Goal: Task Accomplishment & Management: Use online tool/utility

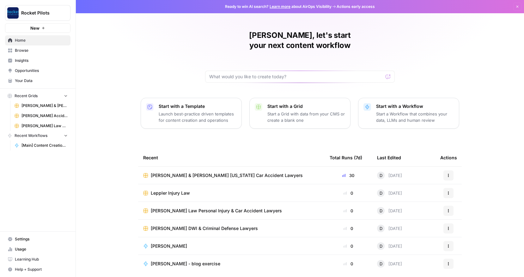
click at [213, 172] on span "[PERSON_NAME] & [PERSON_NAME] [US_STATE] Car Accident Lawyers" at bounding box center [227, 175] width 152 height 6
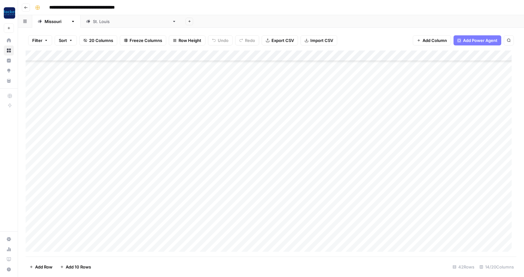
scroll to position [44, 0]
click at [334, 118] on div "Add Column" at bounding box center [271, 154] width 490 height 206
click at [334, 129] on div "Add Column" at bounding box center [271, 154] width 490 height 206
click at [334, 140] on div "Add Column" at bounding box center [271, 154] width 490 height 206
click at [335, 150] on div "Add Column" at bounding box center [271, 154] width 490 height 206
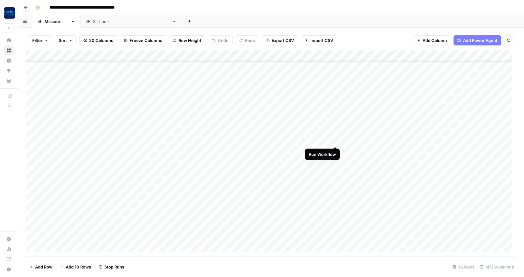
click at [334, 140] on div "Add Column" at bounding box center [271, 154] width 490 height 206
click at [334, 161] on div "Add Column" at bounding box center [271, 154] width 490 height 206
click at [336, 172] on div "Add Column" at bounding box center [271, 154] width 490 height 206
click at [334, 183] on div "Add Column" at bounding box center [271, 154] width 490 height 206
click at [334, 193] on div "Add Column" at bounding box center [271, 154] width 490 height 206
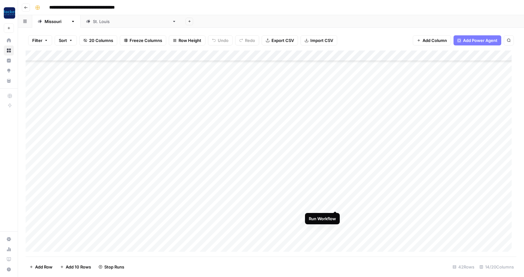
click at [334, 204] on div "Add Column" at bounding box center [271, 154] width 490 height 206
click at [334, 215] on div "Add Column" at bounding box center [271, 154] width 490 height 206
click at [335, 114] on div "Add Column" at bounding box center [271, 154] width 490 height 206
click at [335, 93] on div "Add Column" at bounding box center [271, 154] width 490 height 206
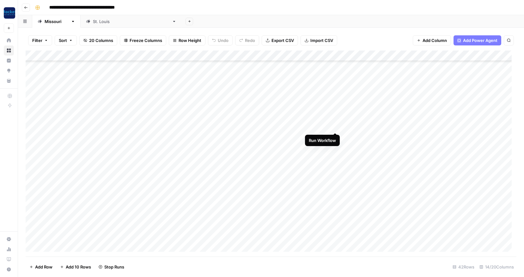
click at [334, 126] on div "Add Column" at bounding box center [271, 154] width 490 height 206
click at [335, 136] on div "Add Column" at bounding box center [271, 154] width 490 height 206
click at [334, 147] on div "Add Column" at bounding box center [271, 154] width 490 height 206
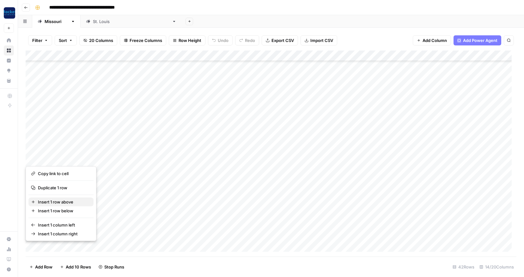
click at [48, 200] on span "Insert 1 row above" at bounding box center [63, 202] width 51 height 6
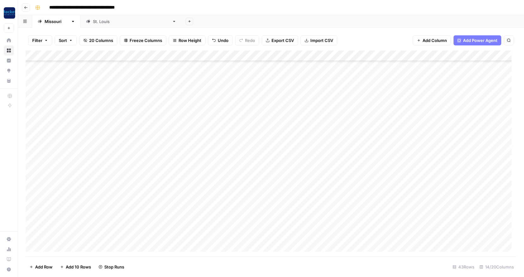
scroll to position [68, 0]
click at [25, 7] on icon "button" at bounding box center [26, 8] width 4 height 4
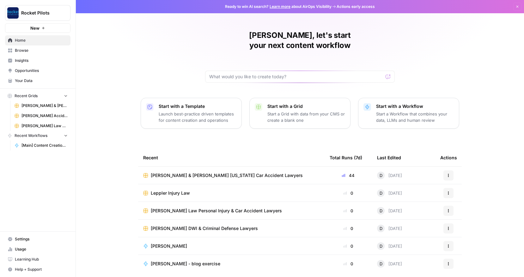
click at [28, 80] on span "Your Data" at bounding box center [41, 81] width 53 height 6
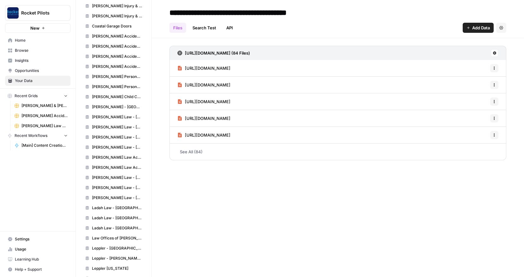
scroll to position [467, 0]
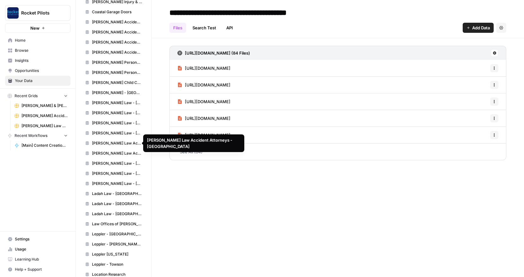
click at [109, 152] on span "Krasney Law Accident Attorneys - San Bernardino" at bounding box center [117, 154] width 50 height 6
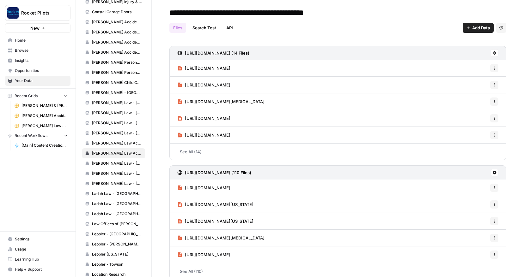
click at [191, 153] on link "See All (14)" at bounding box center [337, 152] width 337 height 16
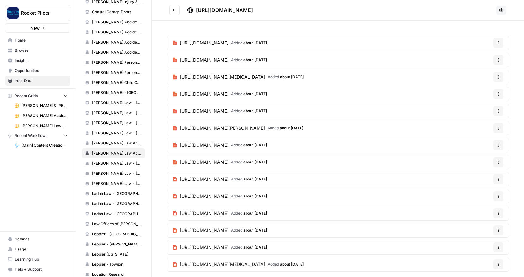
click at [44, 105] on span "[PERSON_NAME] & [PERSON_NAME] [US_STATE] Car Accident Lawyers" at bounding box center [44, 106] width 46 height 6
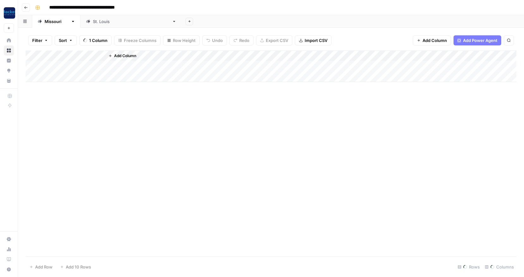
click at [24, 8] on icon "button" at bounding box center [26, 8] width 4 height 4
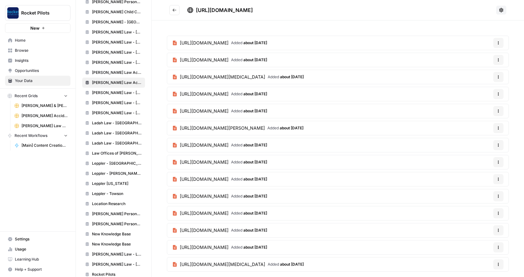
scroll to position [540, 0]
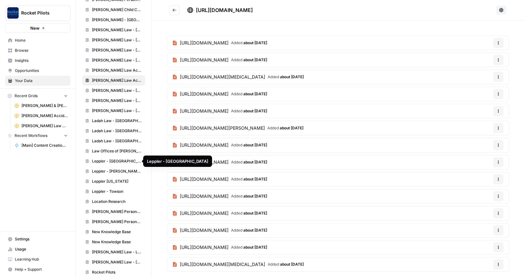
click at [107, 161] on span "Leppler - Baltimore" at bounding box center [117, 162] width 50 height 6
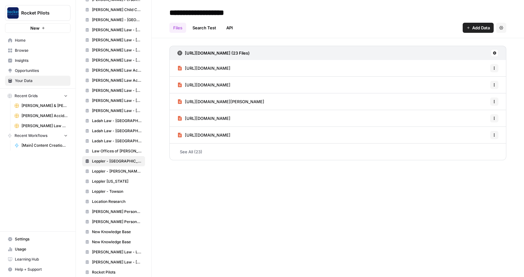
drag, startPoint x: 323, startPoint y: 68, endPoint x: 342, endPoint y: 23, distance: 48.0
click at [345, 44] on div "https://www.lepplerinjurylaw.com/sitemap_index.xml (23 Files) https://www.leppl…" at bounding box center [338, 101] width 372 height 127
click at [321, 57] on div "https://www.lepplerinjurylaw.com/sitemap_index.xml (23 Files)" at bounding box center [337, 53] width 337 height 14
drag, startPoint x: 326, startPoint y: 56, endPoint x: 184, endPoint y: 54, distance: 141.8
click at [184, 54] on div "https://www.lepplerinjurylaw.com/sitemap_index.xml (23 Files)" at bounding box center [337, 53] width 337 height 14
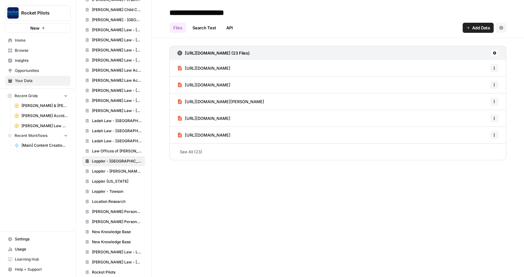
copy h3 "https://www.lepplerinjurylaw.com/sitemap_index.xml (23 Files)"
click at [480, 26] on span "Add Data" at bounding box center [481, 28] width 18 height 6
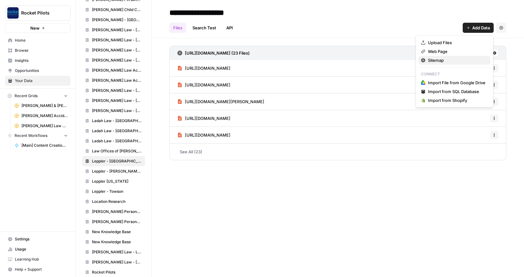
click at [440, 58] on span "Sitemap" at bounding box center [456, 60] width 57 height 6
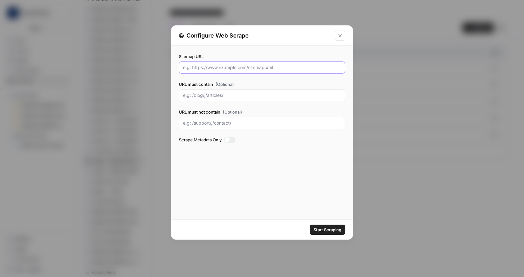
click at [211, 67] on input "Sitemap URL" at bounding box center [262, 67] width 158 height 6
paste input "https://www.lepplerinjurylaw.com/sitemap_index.xml (23 Files)"
drag, startPoint x: 295, startPoint y: 68, endPoint x: 320, endPoint y: 68, distance: 25.3
click at [320, 68] on input "https://www.lepplerinjurylaw.com/sitemap_index.xml (23 Files)" at bounding box center [262, 67] width 158 height 6
click at [283, 68] on input "https://www.lepplerinjurylaw.com/sitemap_index.xml" at bounding box center [262, 67] width 158 height 6
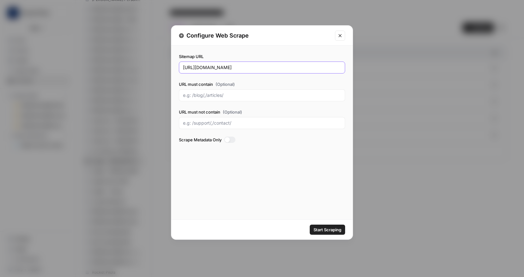
click at [255, 67] on input "https://www.lepplerinjurylaw.com/sitemap.xml" at bounding box center [262, 67] width 158 height 6
drag, startPoint x: 297, startPoint y: 67, endPoint x: 175, endPoint y: 64, distance: 121.6
click at [175, 64] on div "Sitemap URL https://www.lepplerinjurylaw.com/post-sitemap.xml URL must contain …" at bounding box center [261, 99] width 181 height 107
type input "https://www.lepplerinjurylaw.com/post-sitemap.xml"
click at [232, 139] on div at bounding box center [229, 140] width 11 height 6
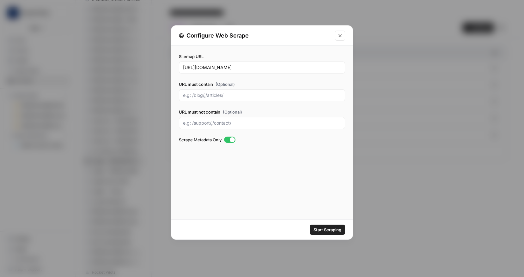
click at [323, 231] on span "Start Scraping" at bounding box center [327, 230] width 28 height 6
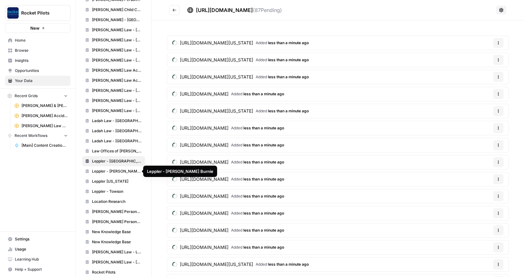
click at [117, 170] on span "Leppler - Glen Burnie" at bounding box center [117, 172] width 50 height 6
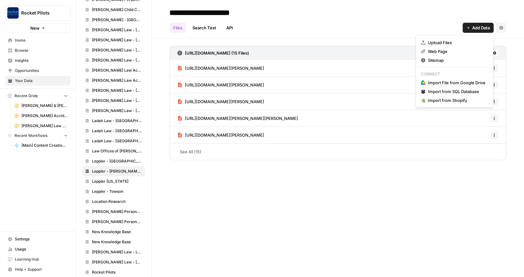
click at [474, 27] on span "Add Data" at bounding box center [481, 28] width 18 height 6
click at [436, 60] on span "Sitemap" at bounding box center [456, 60] width 57 height 6
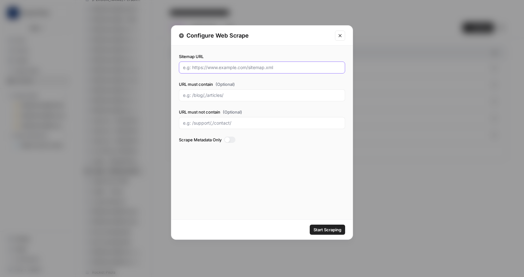
click at [220, 68] on input "Sitemap URL" at bounding box center [262, 67] width 158 height 6
paste input "https://www.lepplerinjurylaw.com/post-sitemap.xml"
type input "https://www.lepplerinjurylaw.com/post-sitemap.xml"
click at [232, 139] on div at bounding box center [229, 140] width 11 height 6
click at [327, 230] on span "Start Scraping" at bounding box center [327, 230] width 28 height 6
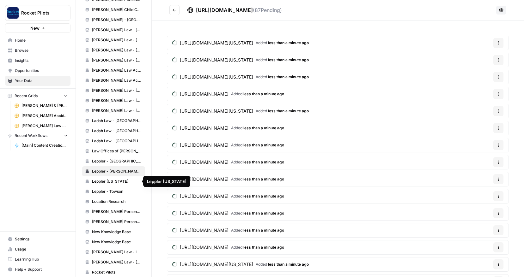
click at [114, 183] on span "Leppler Maryland" at bounding box center [117, 182] width 50 height 6
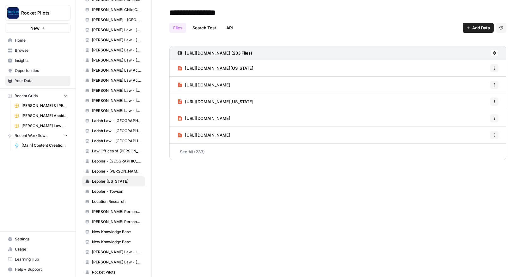
click at [475, 27] on span "Add Data" at bounding box center [481, 28] width 18 height 6
click at [303, 17] on div "**********" at bounding box center [337, 13] width 337 height 10
click at [200, 151] on link "See All (233)" at bounding box center [337, 152] width 337 height 16
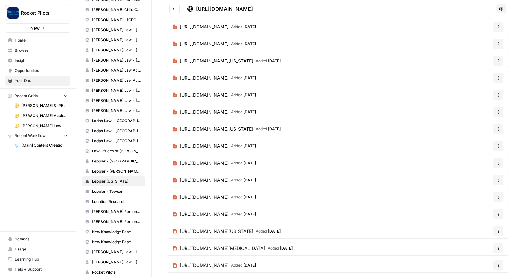
scroll to position [2856, 0]
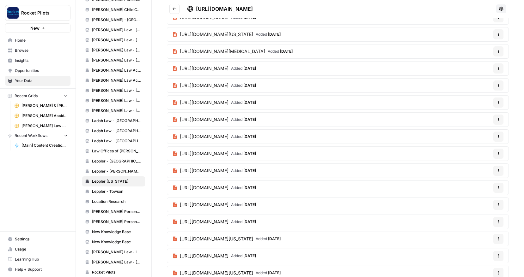
click at [101, 193] on span "Leppler - Towson" at bounding box center [117, 192] width 50 height 6
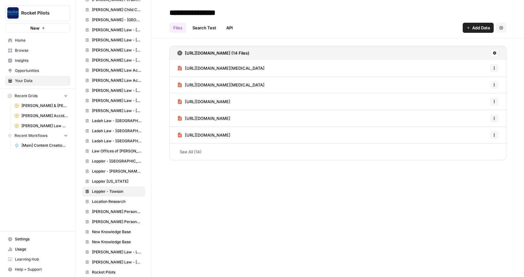
click at [479, 27] on span "Add Data" at bounding box center [481, 28] width 18 height 6
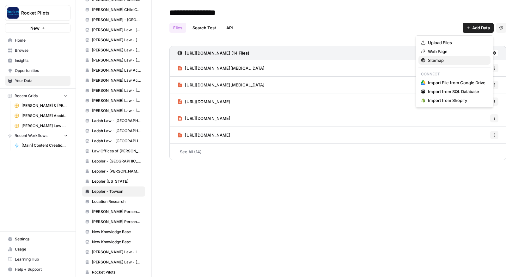
click at [439, 60] on span "Sitemap" at bounding box center [456, 60] width 57 height 6
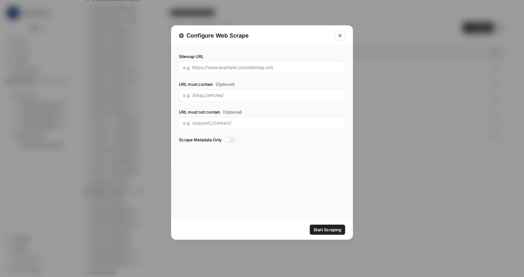
click at [233, 139] on div at bounding box center [229, 140] width 11 height 6
click at [331, 228] on span "Start Scraping" at bounding box center [327, 230] width 28 height 6
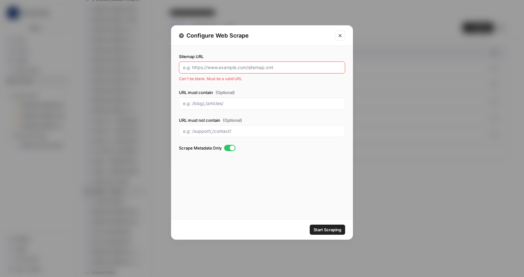
click at [224, 67] on input "Sitemap URL" at bounding box center [262, 67] width 158 height 6
paste input "https://www.lepplerinjurylaw.com/post-sitemap.xml"
type input "https://www.lepplerinjurylaw.com/post-sitemap.xml"
click at [328, 230] on span "Start Scraping" at bounding box center [327, 230] width 28 height 6
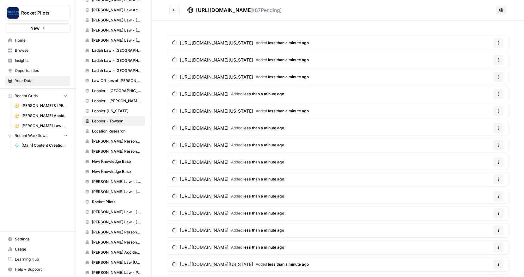
scroll to position [612, 0]
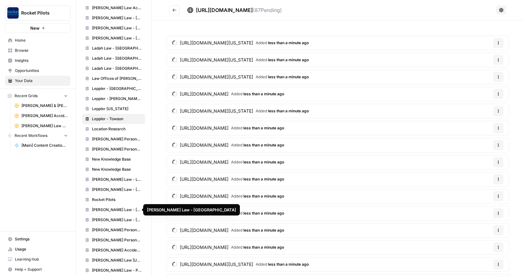
click at [118, 209] on span "Scheiner Law - Houston" at bounding box center [117, 210] width 50 height 6
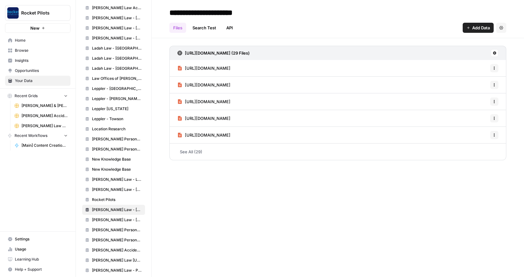
drag, startPoint x: 297, startPoint y: 53, endPoint x: 185, endPoint y: 56, distance: 112.1
click at [185, 56] on div "http://scheinerlaw.com/sitemap_index.xml (29 Files)" at bounding box center [337, 53] width 337 height 14
copy h3 "http://scheinerlaw.com/sitemap_index.xml (29 Files)"
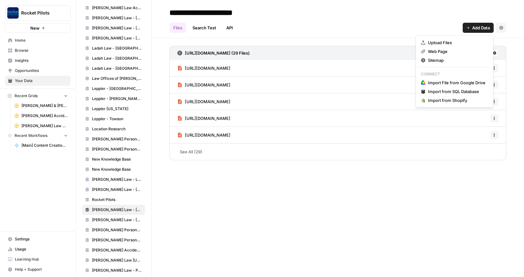
click at [478, 27] on span "Add Data" at bounding box center [481, 28] width 18 height 6
click at [441, 61] on span "Sitemap" at bounding box center [456, 60] width 57 height 6
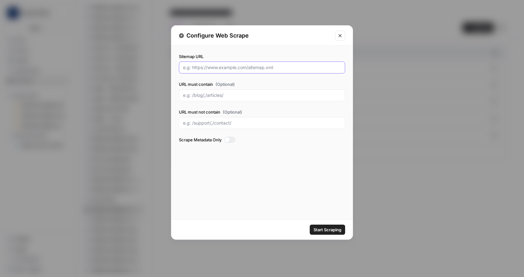
click at [240, 66] on input "Sitemap URL" at bounding box center [262, 67] width 158 height 6
paste input "http://scheinerlaw.com/sitemap_index.xml (29 Files)"
click at [261, 69] on input "http://scheinerlaw.com/sitemap_index.xml" at bounding box center [262, 67] width 158 height 6
click at [232, 68] on input "http://scheinerlaw.com/sitemap.xml" at bounding box center [262, 67] width 158 height 6
drag, startPoint x: 279, startPoint y: 67, endPoint x: 174, endPoint y: 63, distance: 105.2
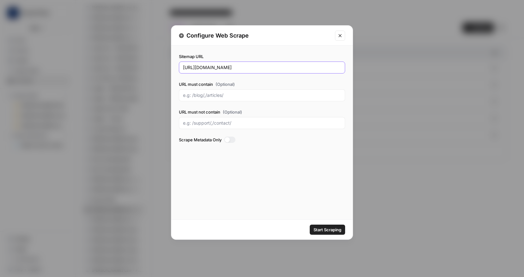
click at [174, 63] on div "Sitemap URL http://scheinerlaw.com/post-sitemap.xml URL must contain (Optional)…" at bounding box center [261, 99] width 181 height 107
type input "http://scheinerlaw.com/post-sitemap.xml"
click at [232, 139] on div at bounding box center [229, 140] width 11 height 6
click at [326, 228] on span "Start Scraping" at bounding box center [327, 230] width 28 height 6
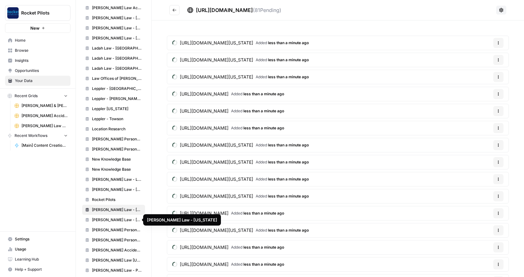
click at [112, 219] on span "Scheiner Law - Texas" at bounding box center [117, 220] width 50 height 6
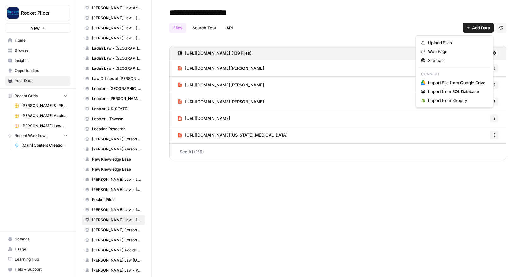
click at [477, 26] on span "Add Data" at bounding box center [481, 28] width 18 height 6
click at [378, 13] on div "**********" at bounding box center [337, 13] width 337 height 10
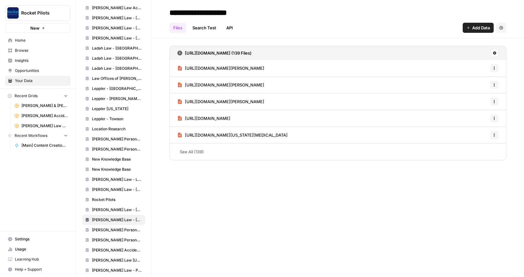
click at [195, 152] on link "See All (139)" at bounding box center [337, 152] width 337 height 16
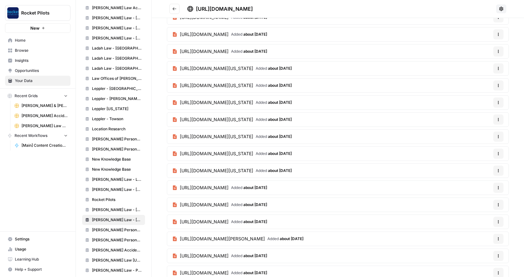
scroll to position [1052, 0]
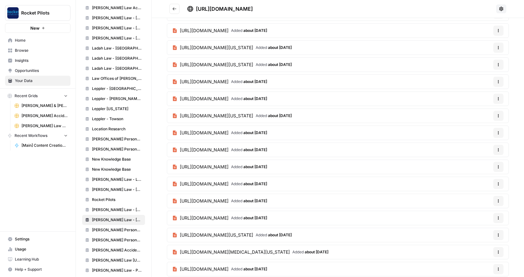
click at [117, 259] on span "Wilk Law Pennsylvania" at bounding box center [117, 261] width 50 height 6
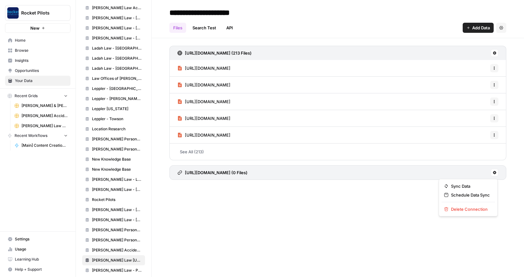
click at [494, 172] on icon at bounding box center [494, 172] width 3 height 3
click at [464, 210] on span "Delete Connection" at bounding box center [470, 209] width 39 height 6
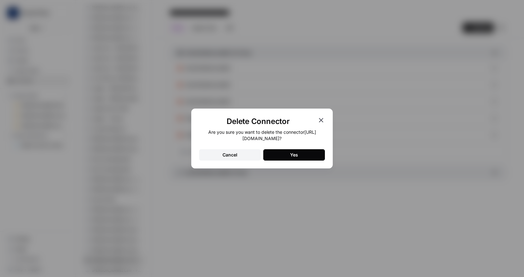
click at [285, 157] on button "Yes" at bounding box center [294, 154] width 62 height 11
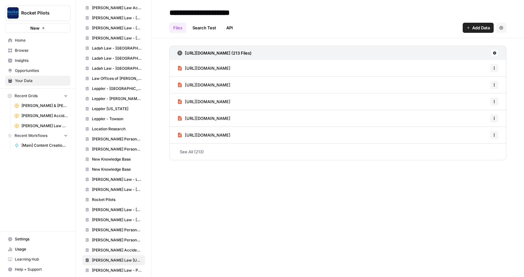
scroll to position [638, 0]
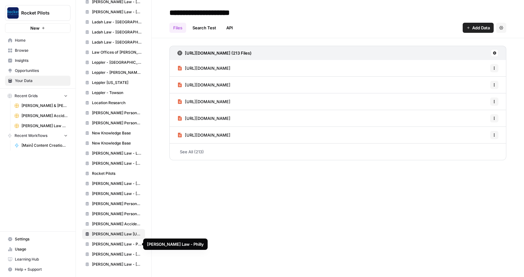
click at [117, 243] on span "Wilk Law - Philly" at bounding box center [117, 245] width 50 height 6
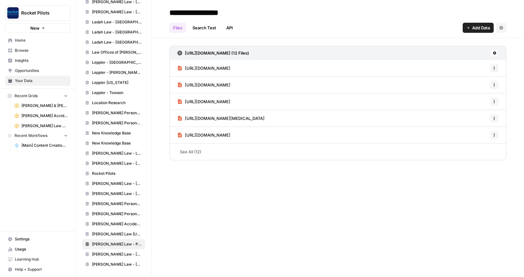
drag, startPoint x: 296, startPoint y: 52, endPoint x: 186, endPoint y: 56, distance: 110.3
click at [186, 56] on div "https://wilklawfirm.com/sitemap_index.xml (12 Files)" at bounding box center [337, 53] width 337 height 14
copy h3 "https://wilklawfirm.com/sitemap_index.xml (12 Files)"
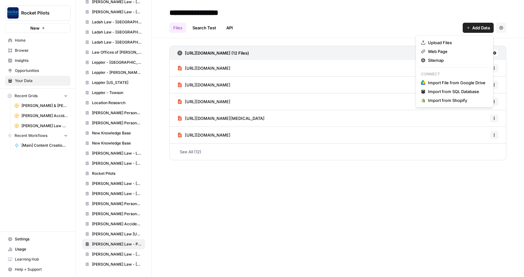
click at [475, 28] on span "Add Data" at bounding box center [481, 28] width 18 height 6
click at [436, 62] on span "Sitemap" at bounding box center [456, 60] width 57 height 6
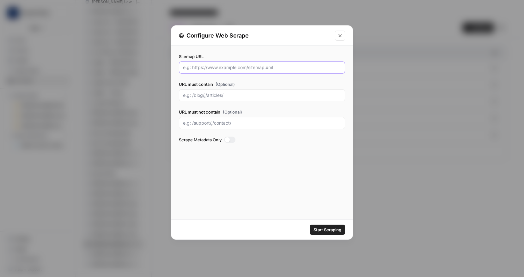
click at [213, 69] on input "Sitemap URL" at bounding box center [262, 67] width 158 height 6
paste input "https://wilklawfirm.com/sitemap_index.xml (12 Files)"
click at [263, 68] on input "https://wilklawfirm.com/sitemap_index.xml" at bounding box center [262, 67] width 158 height 6
drag, startPoint x: 279, startPoint y: 67, endPoint x: 167, endPoint y: 64, distance: 112.1
click at [167, 64] on div "Configure Web Scrape Sitemap URL https://wilklawfirm.com/post-sitemap.xml URL m…" at bounding box center [262, 138] width 524 height 277
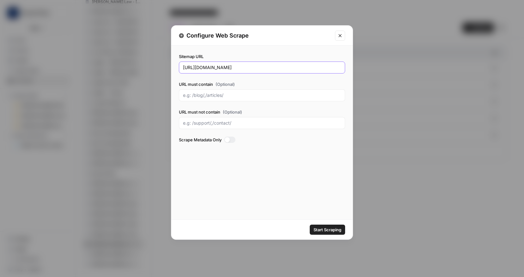
type input "https://wilklawfirm.com/post-sitemap.xml"
click at [233, 140] on div at bounding box center [229, 140] width 11 height 6
click at [323, 231] on span "Start Scraping" at bounding box center [327, 230] width 28 height 6
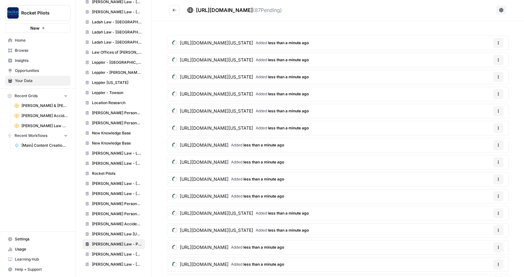
click at [117, 254] on span "Wilk Law - Reading" at bounding box center [117, 255] width 50 height 6
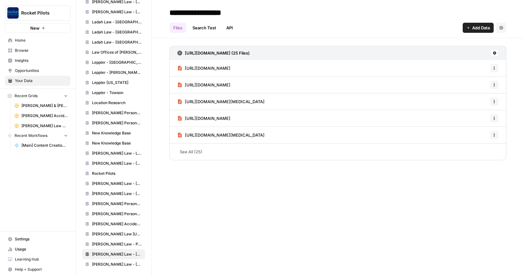
click at [475, 27] on span "Add Data" at bounding box center [481, 28] width 18 height 6
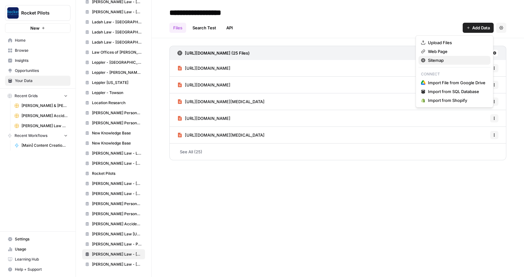
click at [437, 61] on span "Sitemap" at bounding box center [456, 60] width 57 height 6
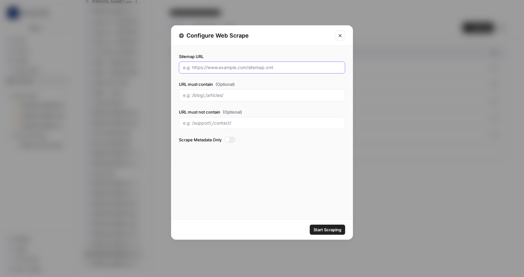
click at [239, 69] on input "Sitemap URL" at bounding box center [262, 67] width 158 height 6
paste input "https://wilklawfirm.com/post-sitemap.xml"
type input "https://wilklawfirm.com/post-sitemap.xml"
click at [231, 140] on div at bounding box center [229, 140] width 11 height 6
click at [328, 229] on span "Start Scraping" at bounding box center [327, 230] width 28 height 6
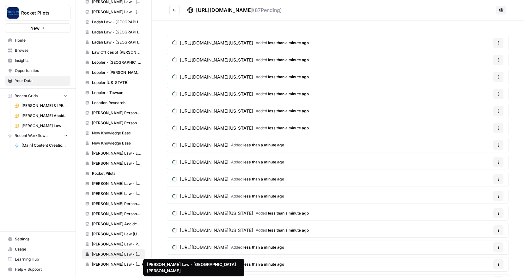
click at [117, 263] on span "Wilk Law - West Chester" at bounding box center [117, 265] width 50 height 6
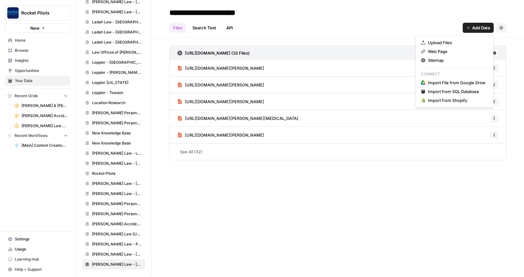
click at [474, 25] on span "Add Data" at bounding box center [481, 28] width 18 height 6
click at [440, 59] on span "Sitemap" at bounding box center [456, 60] width 57 height 6
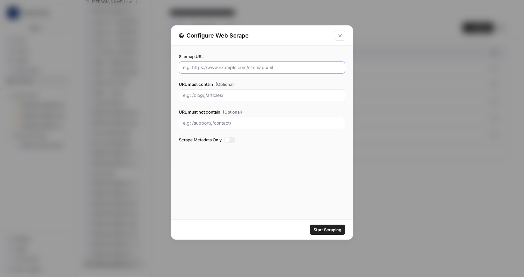
click at [259, 68] on input "Sitemap URL" at bounding box center [262, 67] width 158 height 6
paste input "https://wilklawfirm.com/post-sitemap.xml"
type input "https://wilklawfirm.com/post-sitemap.xml"
click at [232, 140] on div at bounding box center [229, 140] width 11 height 6
click at [325, 231] on span "Start Scraping" at bounding box center [327, 230] width 28 height 6
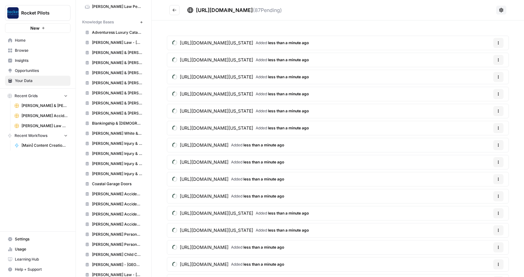
scroll to position [286, 0]
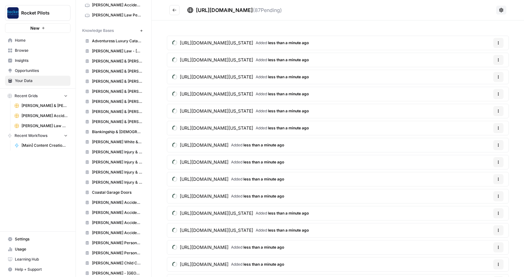
click at [115, 91] on span "Beck & Beck - Missouri" at bounding box center [117, 92] width 50 height 6
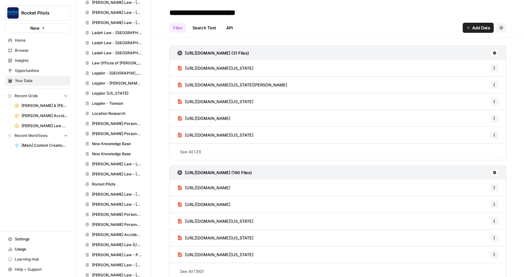
scroll to position [638, 0]
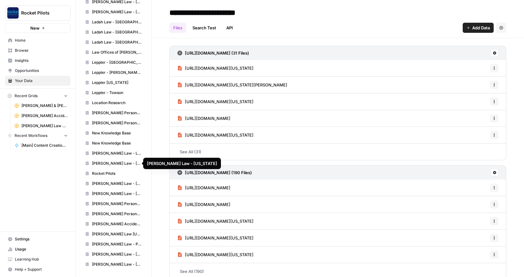
click at [103, 163] on span "Perrin Law - Texas" at bounding box center [117, 164] width 50 height 6
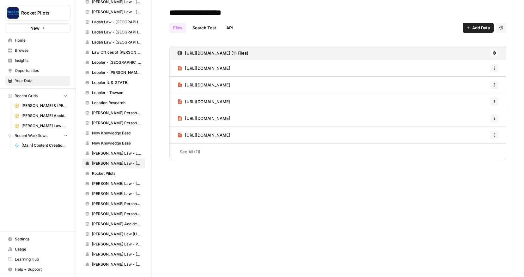
drag, startPoint x: 302, startPoint y: 52, endPoint x: 184, endPoint y: 52, distance: 117.8
click at [184, 52] on div "https://perrinlawtexas.com/sitemap_index.xml (11 Files)" at bounding box center [337, 53] width 337 height 14
copy h3 "https://perrinlawtexas.com/sitemap_index.xml (11 Files)"
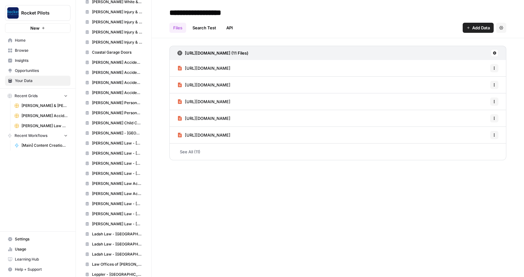
scroll to position [422, 0]
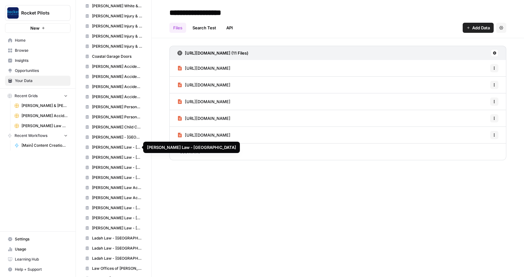
click at [111, 148] on span "Grigor Law - Bronx" at bounding box center [117, 148] width 50 height 6
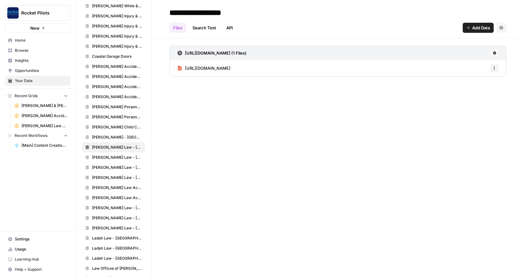
drag, startPoint x: 285, startPoint y: 53, endPoint x: 185, endPoint y: 55, distance: 99.8
click at [185, 55] on div "https://grigorlaw.com/wp-sitemap.xml (1 Files)" at bounding box center [337, 53] width 337 height 14
copy h3 "https://grigorlaw.com/wp-sitemap.xml (1 Files)"
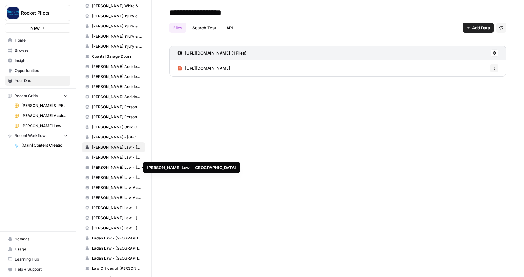
click at [106, 168] on span "Grigor Law - NY" at bounding box center [117, 168] width 50 height 6
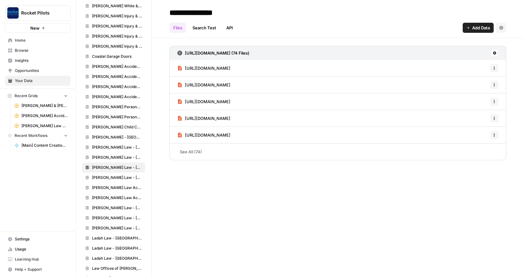
click at [315, 154] on link "See All (74)" at bounding box center [337, 152] width 337 height 16
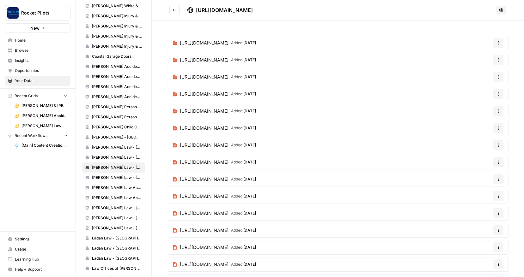
click at [108, 146] on span "Grigor Law - Bronx" at bounding box center [117, 148] width 50 height 6
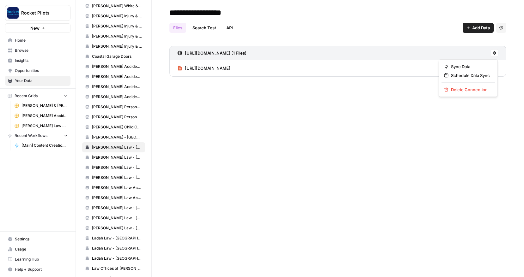
click at [493, 53] on icon at bounding box center [494, 52] width 3 height 3
click at [461, 66] on span "Sync Data" at bounding box center [470, 66] width 39 height 6
click at [474, 27] on span "Add Data" at bounding box center [481, 28] width 18 height 6
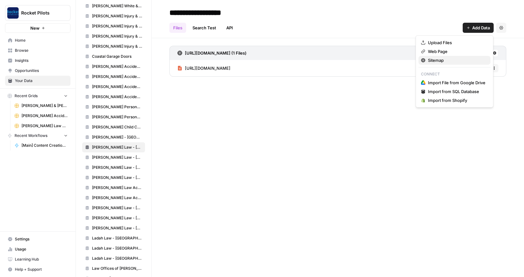
click at [440, 61] on span "Sitemap" at bounding box center [456, 60] width 57 height 6
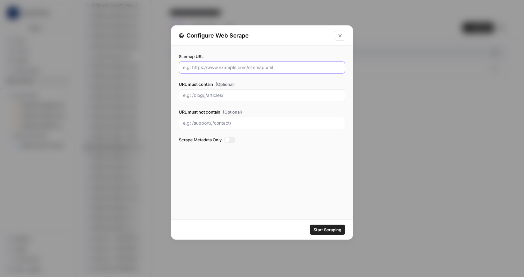
click at [229, 70] on input "Sitemap URL" at bounding box center [262, 67] width 158 height 6
paste input "https://grigorlaw.com/wp-sitemap-posts-post-1.xml"
type input "https://grigorlaw.com/wp-sitemap-posts-post-1.xml"
click at [233, 140] on div at bounding box center [229, 140] width 11 height 6
click at [333, 229] on span "Start Scraping" at bounding box center [327, 230] width 28 height 6
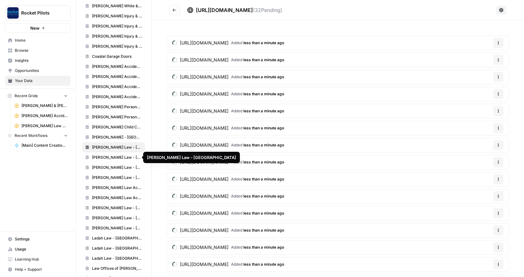
click at [118, 158] on span "Grigor Law - Hempstead" at bounding box center [117, 158] width 50 height 6
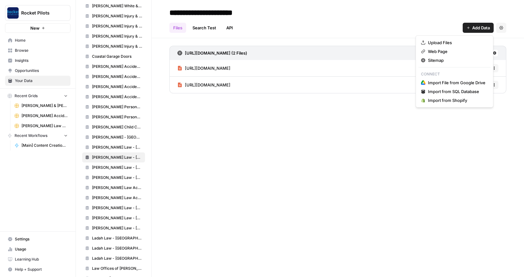
click at [477, 26] on span "Add Data" at bounding box center [481, 28] width 18 height 6
click at [434, 60] on span "Sitemap" at bounding box center [456, 60] width 57 height 6
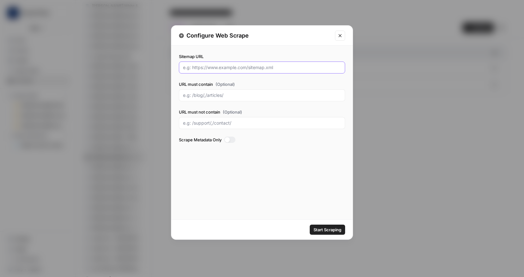
click at [217, 64] on input "Sitemap URL" at bounding box center [262, 67] width 158 height 6
paste input "https://grigorlaw.com/wp-sitemap-posts-post-1.xml"
type input "https://grigorlaw.com/wp-sitemap-posts-post-1.xml"
click at [233, 142] on div at bounding box center [229, 140] width 11 height 6
click at [326, 231] on span "Start Scraping" at bounding box center [327, 230] width 28 height 6
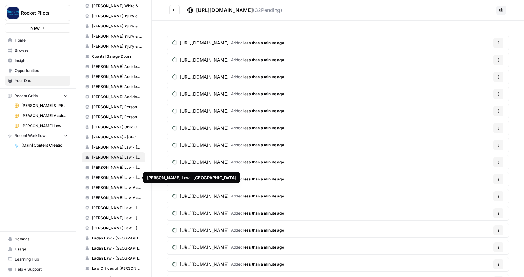
click at [117, 177] on span "Grigor Law - Ridgewood" at bounding box center [117, 178] width 50 height 6
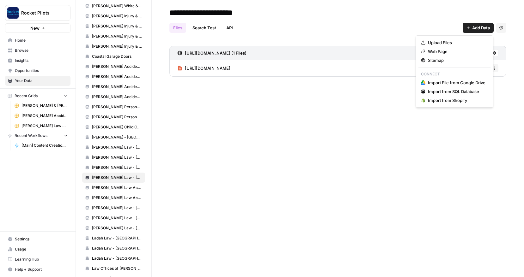
click at [481, 27] on span "Add Data" at bounding box center [481, 28] width 18 height 6
click at [438, 61] on span "Sitemap" at bounding box center [456, 60] width 57 height 6
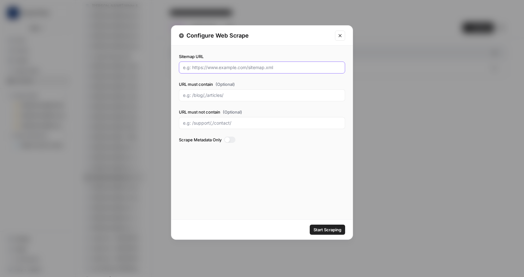
click at [235, 65] on input "Sitemap URL" at bounding box center [262, 67] width 158 height 6
paste input "https://grigorlaw.com/wp-sitemap-posts-post-1.xml"
type input "https://grigorlaw.com/wp-sitemap-posts-post-1.xml"
click at [231, 140] on div at bounding box center [229, 140] width 11 height 6
click at [322, 229] on span "Start Scraping" at bounding box center [327, 230] width 28 height 6
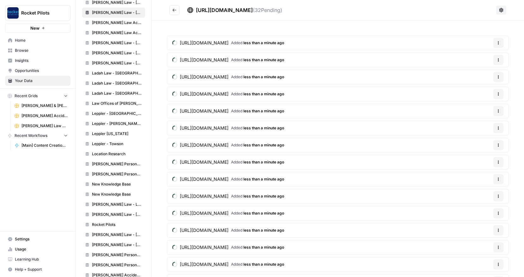
scroll to position [593, 0]
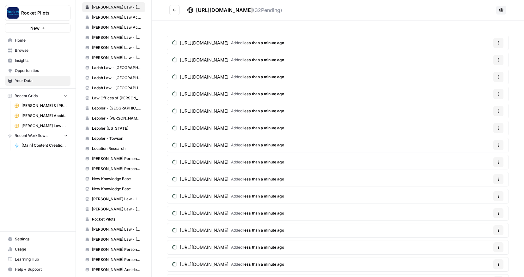
click at [111, 159] on span "Maloney-Lyons Personal Injury and Car Accident Lawyers - Biloxi" at bounding box center [117, 159] width 50 height 6
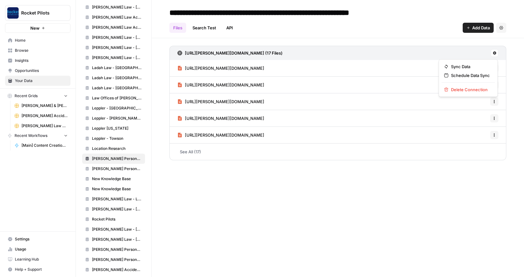
click at [495, 51] on icon at bounding box center [494, 53] width 4 height 4
click at [462, 66] on span "Sync Data" at bounding box center [470, 66] width 39 height 6
drag, startPoint x: 289, startPoint y: 53, endPoint x: 184, endPoint y: 57, distance: 104.3
click at [184, 57] on div "https://maloney-lyons.com/sitemap.xml (17 Files)" at bounding box center [337, 53] width 337 height 14
copy h3 "https://maloney-lyons.com/sitemap.xml (17 Files)"
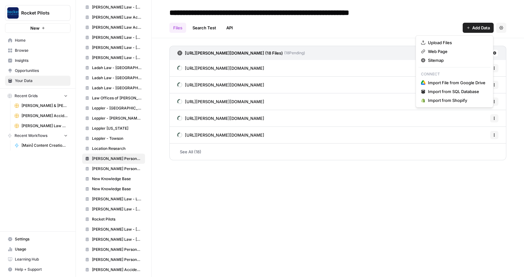
click at [476, 26] on span "Add Data" at bounding box center [481, 28] width 18 height 6
click at [436, 9] on div "**********" at bounding box center [337, 13] width 337 height 10
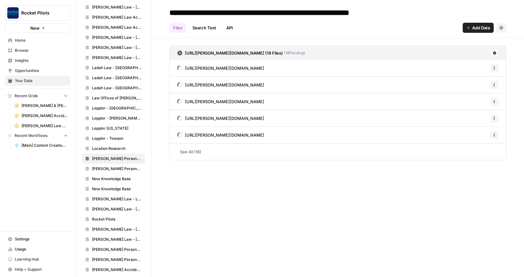
click at [474, 26] on span "Add Data" at bounding box center [481, 28] width 18 height 6
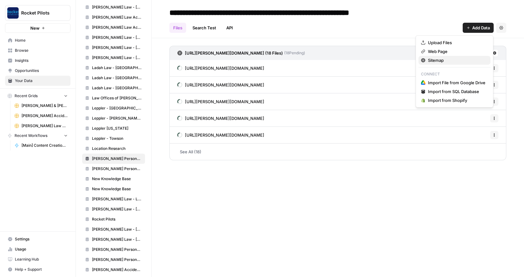
click at [437, 61] on span "Sitemap" at bounding box center [456, 60] width 57 height 6
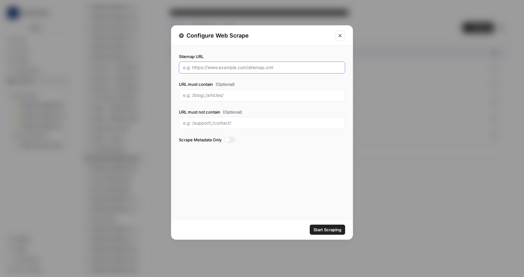
click at [233, 69] on input "Sitemap URL" at bounding box center [262, 67] width 158 height 6
paste input "https://maloney-lyons.com/sitemap.xml"
type input "https://maloney-lyons.com/sitemap.xml"
click at [213, 95] on input "URL must contain (Optional)" at bounding box center [262, 95] width 158 height 6
type input "/blog"
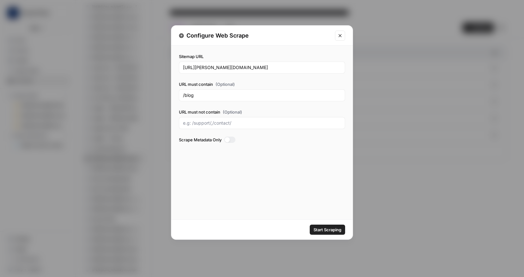
click at [232, 138] on div at bounding box center [229, 140] width 11 height 6
click at [330, 230] on span "Start Scraping" at bounding box center [327, 230] width 28 height 6
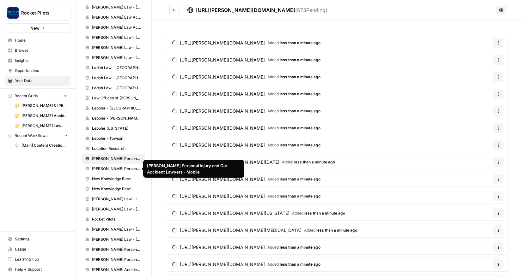
click at [117, 168] on span "Maloney-Lyons Personal Injury and Car Accident Lawyers - Mobile" at bounding box center [117, 169] width 50 height 6
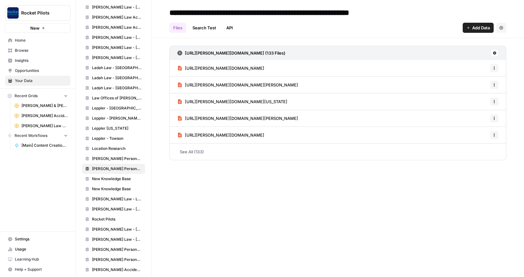
click at [192, 152] on link "See All (133)" at bounding box center [337, 152] width 337 height 16
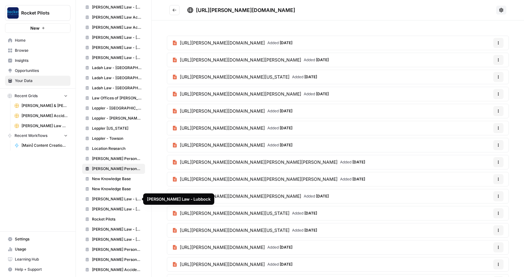
click at [116, 198] on span "Perrin Law - Lubbock" at bounding box center [117, 199] width 50 height 6
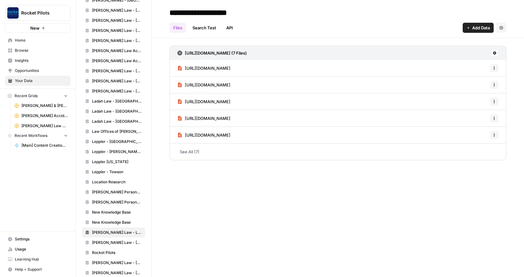
scroll to position [553, 0]
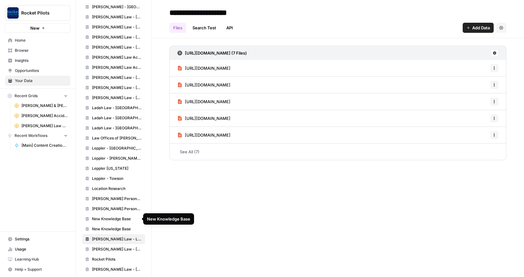
click at [111, 219] on span "New Knowledge Base" at bounding box center [117, 219] width 50 height 6
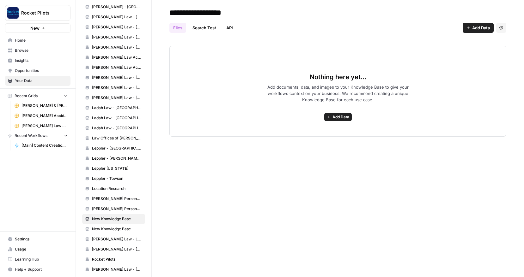
click at [249, 13] on input "**********" at bounding box center [217, 12] width 101 height 13
drag, startPoint x: 249, startPoint y: 13, endPoint x: 168, endPoint y: 10, distance: 80.6
click at [168, 10] on input "**********" at bounding box center [217, 12] width 101 height 13
type input "**********"
click at [472, 27] on span "Add Data" at bounding box center [481, 28] width 18 height 6
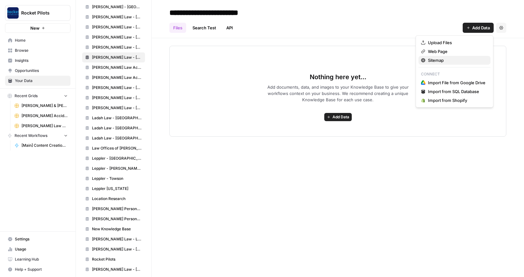
click at [432, 60] on span "Sitemap" at bounding box center [456, 60] width 57 height 6
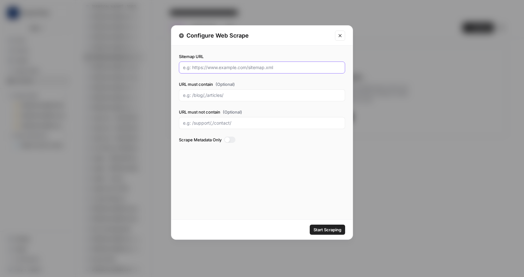
click at [207, 67] on input "Sitemap URL" at bounding box center [262, 67] width 158 height 6
paste input "https://krasneylaw.net/sitemap_index.xml"
type input "https://krasneylaw.net/sitemap_index.xml"
click at [232, 139] on div at bounding box center [229, 140] width 11 height 6
click at [320, 229] on span "Start Scraping" at bounding box center [327, 230] width 28 height 6
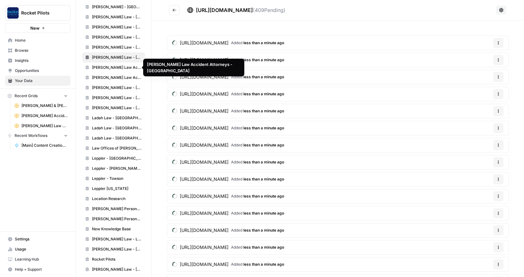
click at [112, 68] on span "Krasney Law Accident Attorneys - Rancho Cucamonga" at bounding box center [117, 68] width 50 height 6
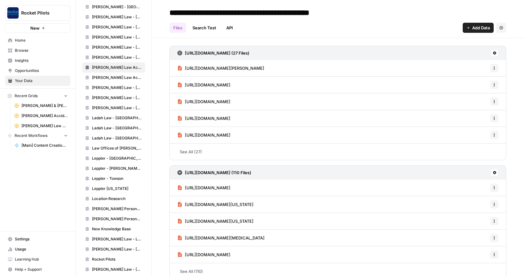
click at [289, 13] on input "**********" at bounding box center [270, 12] width 207 height 13
type input "**********"
click at [119, 78] on span "Krasney Law Accident Attorneys - San Bernardino" at bounding box center [117, 78] width 50 height 6
click at [297, 14] on input "**********" at bounding box center [261, 12] width 189 height 13
click at [288, 15] on input "**********" at bounding box center [261, 12] width 189 height 13
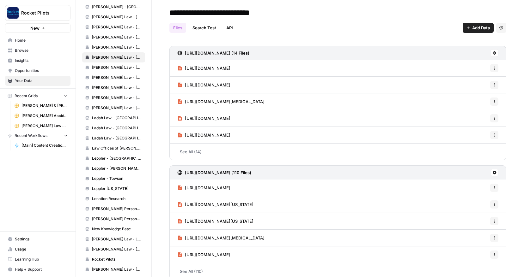
type input "**********"
click at [312, 13] on div "**********" at bounding box center [337, 13] width 337 height 10
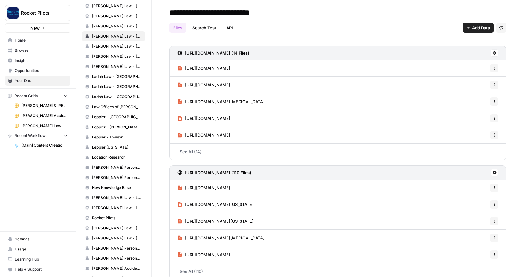
scroll to position [595, 0]
click at [118, 168] on span "Maloney-Lyons Personal Injury and Car Accident Lawyers - Biloxi" at bounding box center [117, 167] width 50 height 6
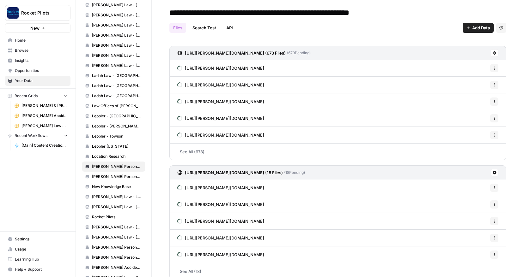
click at [379, 12] on input "**********" at bounding box center [289, 12] width 244 height 13
drag, startPoint x: 379, startPoint y: 12, endPoint x: 229, endPoint y: 14, distance: 150.3
click at [229, 14] on input "**********" at bounding box center [289, 12] width 244 height 13
type input "**********"
click at [116, 176] on span "Maloney-Lyons Personal Injury and Car Accident Lawyers - Mobile" at bounding box center [117, 177] width 50 height 6
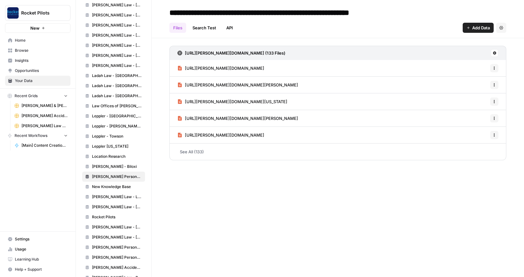
click at [380, 13] on input "**********" at bounding box center [291, 12] width 249 height 13
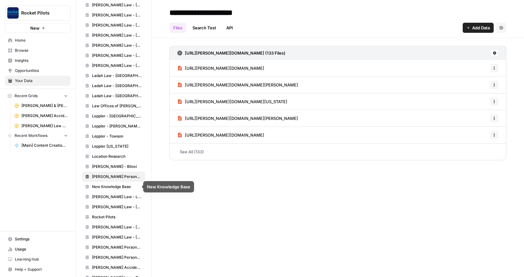
type input "**********"
click at [105, 187] on span "New Knowledge Base" at bounding box center [117, 187] width 50 height 6
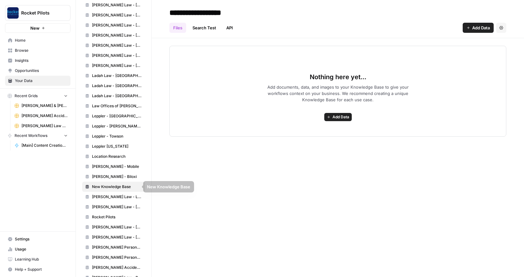
click at [117, 176] on span "Maloney-Lyons - Biloxi" at bounding box center [117, 177] width 50 height 6
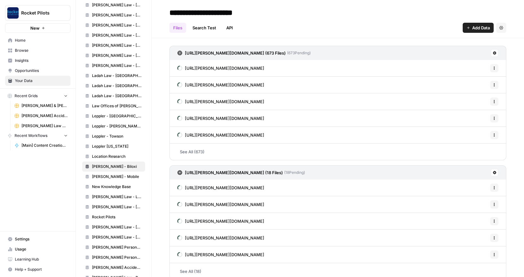
click at [113, 187] on span "New Knowledge Base" at bounding box center [117, 187] width 50 height 6
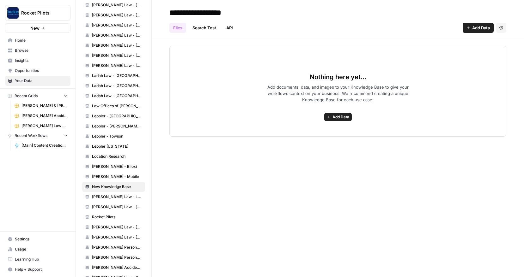
click at [243, 14] on input "**********" at bounding box center [217, 12] width 101 height 13
drag, startPoint x: 252, startPoint y: 14, endPoint x: 169, endPoint y: 9, distance: 83.5
click at [169, 9] on input "**********" at bounding box center [217, 12] width 101 height 13
type input "**********"
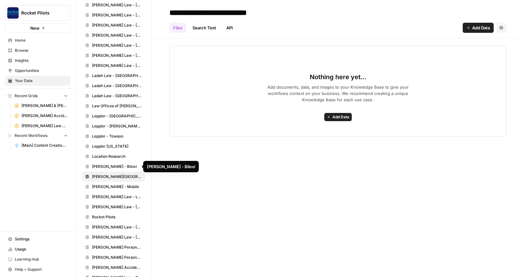
click at [126, 176] on span "Maloney-Lyons - Mississippi" at bounding box center [117, 177] width 50 height 6
click at [118, 169] on span "Maloney-Lyons - Biloxi" at bounding box center [117, 167] width 50 height 6
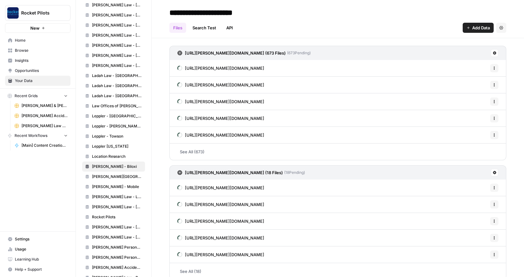
drag, startPoint x: 318, startPoint y: 53, endPoint x: 183, endPoint y: 52, distance: 134.8
click at [183, 52] on div "https://maloney-lyons.com/sitemap.xml (673 Files) ( 673 Pending)" at bounding box center [337, 53] width 337 height 14
copy link "https://maloney-lyons.com/sitemap.xml (673 Files) ( 673 Pending)"
click at [115, 177] on span "Maloney-Lyons - Mississippi" at bounding box center [117, 177] width 50 height 6
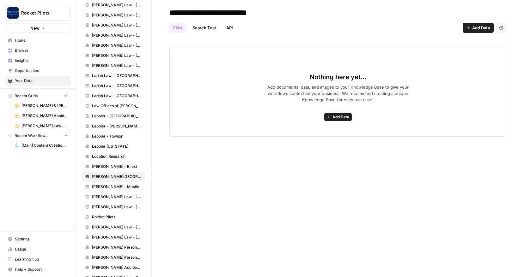
click at [472, 27] on span "Add Data" at bounding box center [481, 28] width 18 height 6
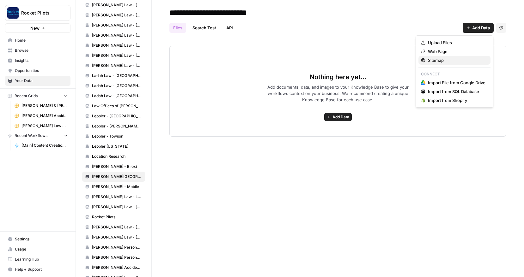
click at [435, 61] on span "Sitemap" at bounding box center [456, 60] width 57 height 6
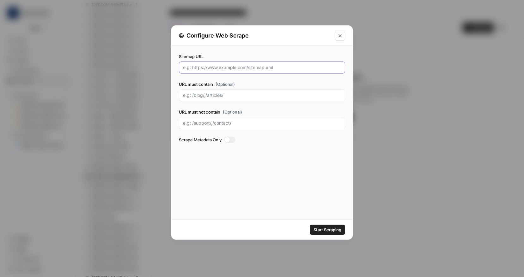
click at [222, 69] on input "Sitemap URL" at bounding box center [262, 67] width 158 height 6
paste input "https://maloney-lyons.com/sitemap.xml (673 Files) (673 Pending)"
type input "https://maloney-lyons.com/sitemap.xml"
click at [232, 138] on div at bounding box center [229, 140] width 11 height 6
click at [332, 229] on span "Start Scraping" at bounding box center [327, 230] width 28 height 6
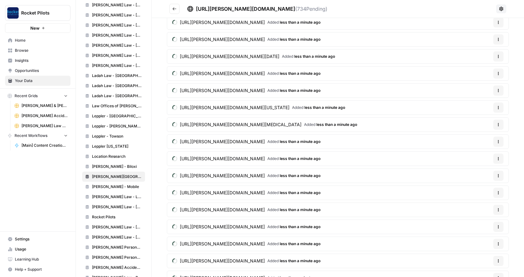
scroll to position [123, 0]
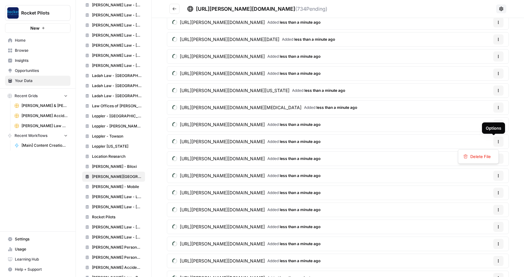
click at [496, 141] on icon "button" at bounding box center [498, 142] width 4 height 4
click at [479, 158] on span "Delete File" at bounding box center [480, 156] width 21 height 6
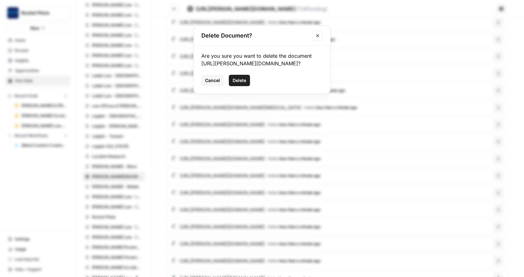
click at [240, 84] on span "Delete" at bounding box center [239, 80] width 14 height 6
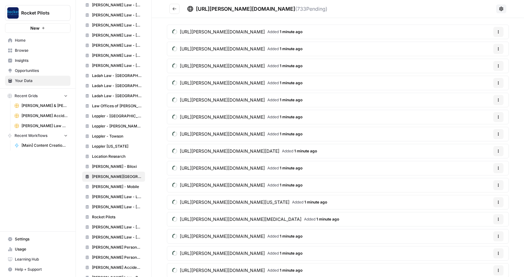
scroll to position [0, 0]
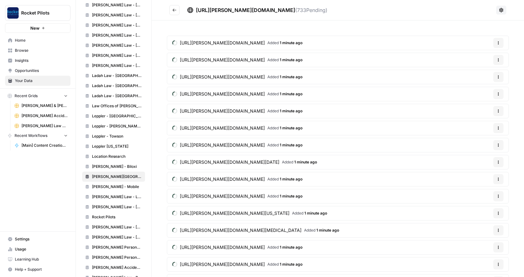
click at [496, 59] on icon "button" at bounding box center [498, 60] width 4 height 4
click at [481, 75] on span "Delete File" at bounding box center [480, 75] width 21 height 6
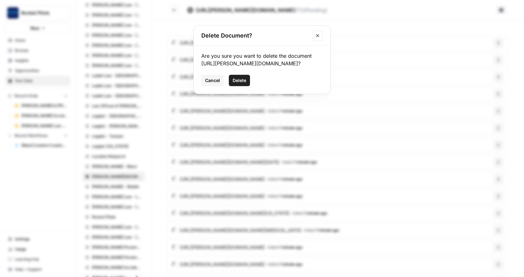
click at [238, 84] on span "Delete" at bounding box center [239, 80] width 14 height 6
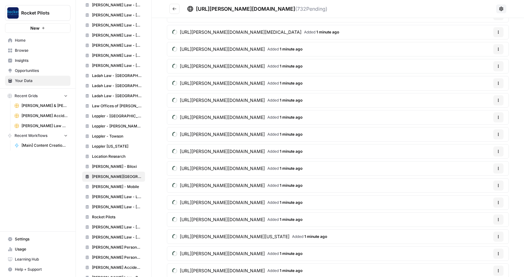
scroll to position [536, 0]
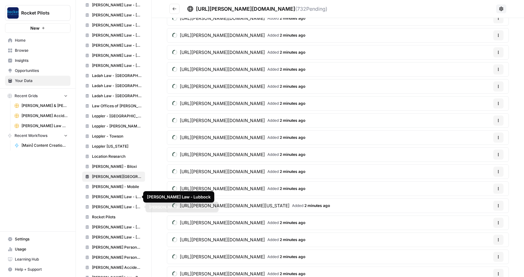
click at [108, 205] on span "Perrin Law - Texas" at bounding box center [117, 207] width 50 height 6
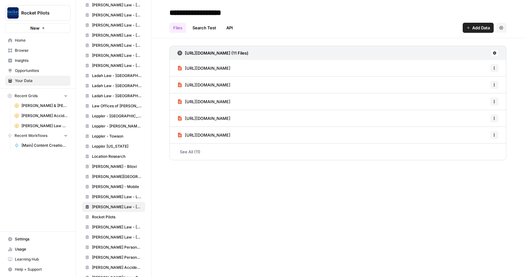
drag, startPoint x: 298, startPoint y: 53, endPoint x: 184, endPoint y: 58, distance: 114.7
click at [184, 58] on div "https://perrinlawtexas.com/sitemap_index.xml (11 Files)" at bounding box center [337, 53] width 337 height 14
copy h3 "https://perrinlawtexas.com/sitemap_index.xml (11 Files)"
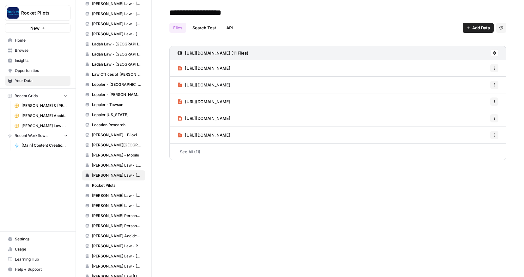
scroll to position [638, 0]
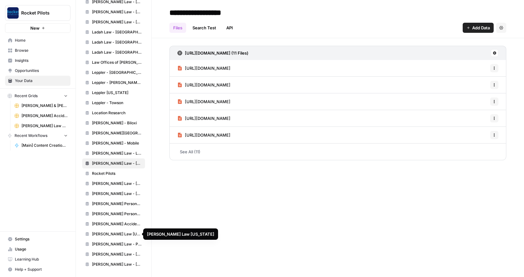
click at [117, 233] on span "Wilk Law Pennsylvania" at bounding box center [117, 234] width 50 height 6
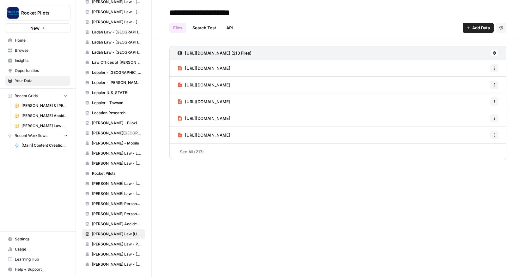
click at [204, 12] on input "**********" at bounding box center [217, 12] width 101 height 13
type input "**********"
click at [320, 22] on div "Files Search Test API Add Data Settings" at bounding box center [337, 25] width 337 height 15
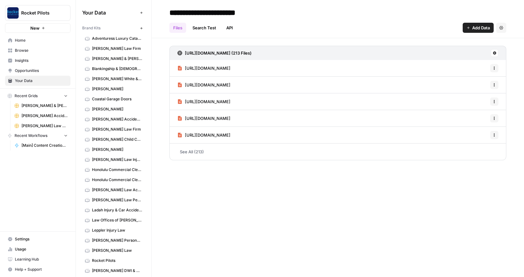
click at [37, 107] on span "[PERSON_NAME] & [PERSON_NAME] [US_STATE] Car Accident Lawyers" at bounding box center [44, 106] width 46 height 6
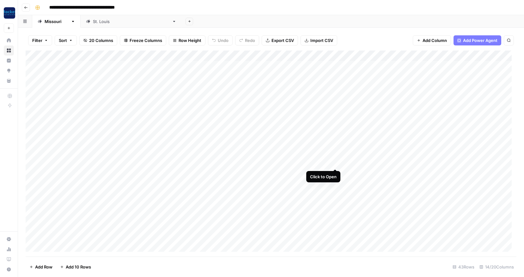
click at [335, 163] on div "Add Column" at bounding box center [271, 154] width 490 height 206
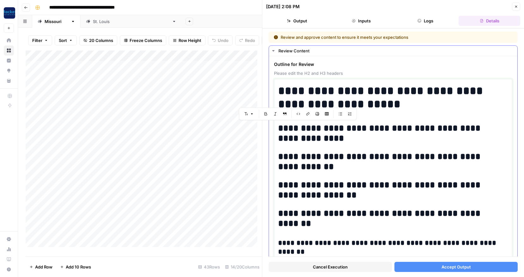
drag, startPoint x: 322, startPoint y: 137, endPoint x: 277, endPoint y: 130, distance: 45.1
copy h2 "**********"
click at [326, 140] on h2 "**********" at bounding box center [390, 133] width 225 height 20
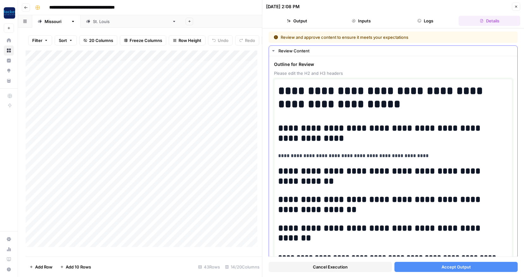
drag, startPoint x: 289, startPoint y: 157, endPoint x: 428, endPoint y: 157, distance: 139.3
click at [428, 157] on p "**********" at bounding box center [390, 156] width 225 height 8
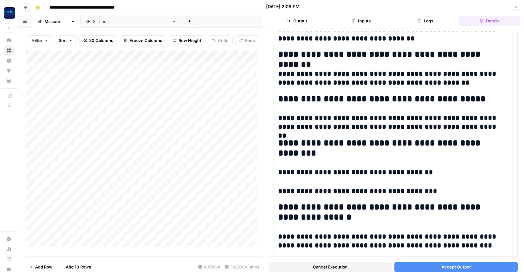
scroll to position [292, 0]
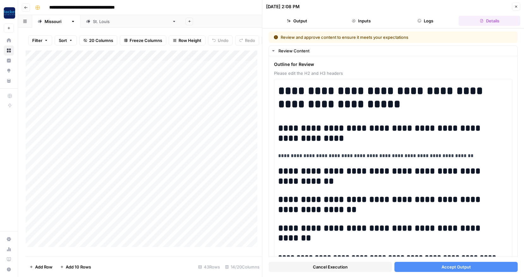
scroll to position [292, 0]
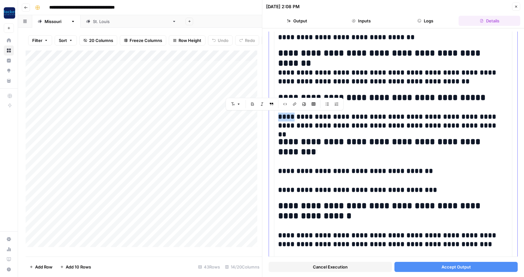
drag, startPoint x: 291, startPoint y: 117, endPoint x: 276, endPoint y: 117, distance: 15.2
click at [276, 117] on div "**********" at bounding box center [393, 194] width 238 height 815
copy h3 "****"
click at [325, 118] on h3 "**********" at bounding box center [390, 122] width 225 height 18
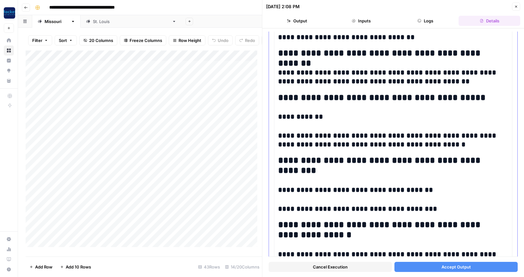
click at [343, 136] on h3 "**********" at bounding box center [390, 141] width 225 height 18
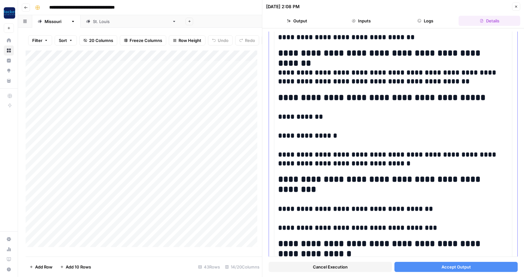
click at [324, 156] on h3 "**********" at bounding box center [390, 160] width 225 height 18
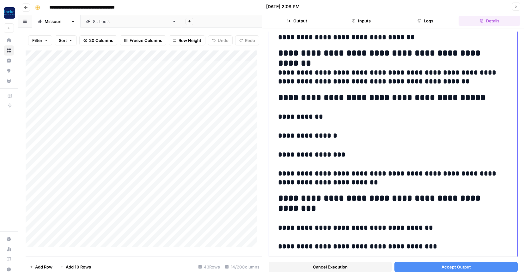
click at [339, 175] on h3 "**********" at bounding box center [390, 179] width 225 height 18
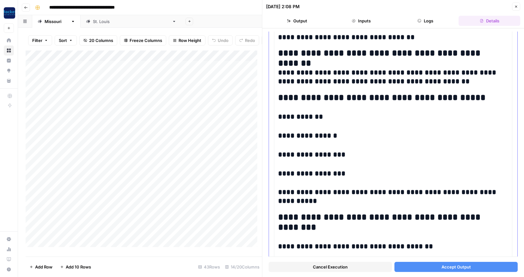
click at [326, 195] on h3 "**********" at bounding box center [390, 197] width 225 height 18
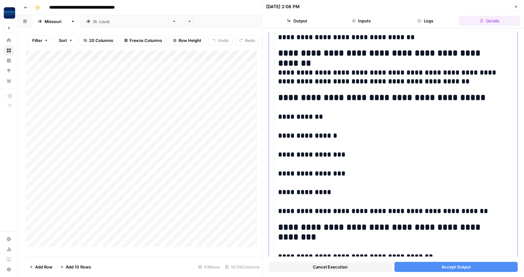
click at [333, 215] on h3 "**********" at bounding box center [390, 211] width 225 height 9
click at [352, 213] on h3 "**********" at bounding box center [390, 211] width 225 height 9
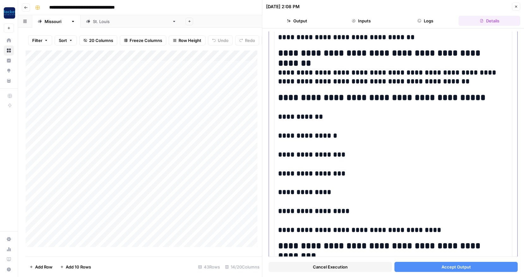
click at [369, 231] on h3 "**********" at bounding box center [390, 230] width 225 height 9
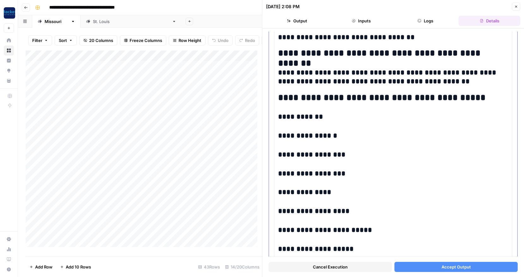
click at [317, 249] on h3 "**********" at bounding box center [390, 249] width 225 height 9
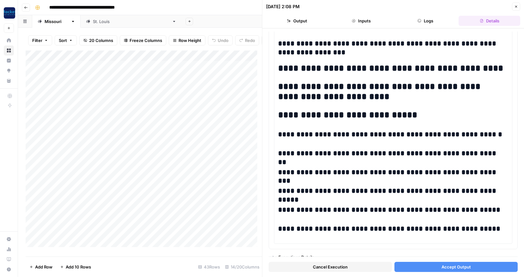
scroll to position [799, 0]
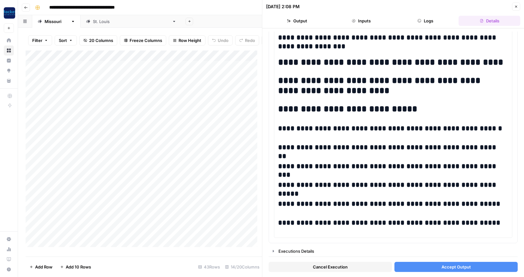
click at [474, 265] on button "Accept Output" at bounding box center [455, 267] width 123 height 10
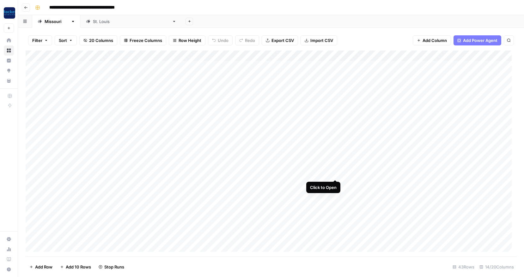
click at [336, 173] on div "Add Column" at bounding box center [271, 154] width 490 height 206
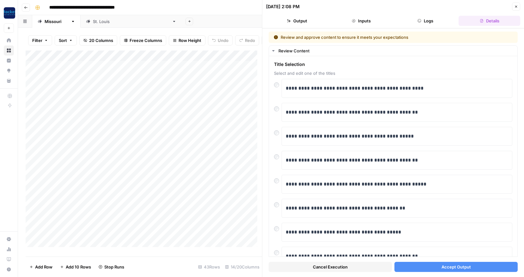
click at [431, 265] on button "Accept Output" at bounding box center [455, 267] width 123 height 10
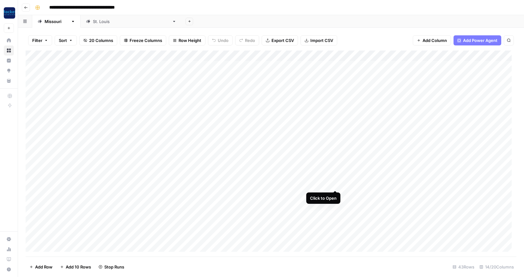
click at [336, 183] on div "Add Column" at bounding box center [271, 154] width 490 height 206
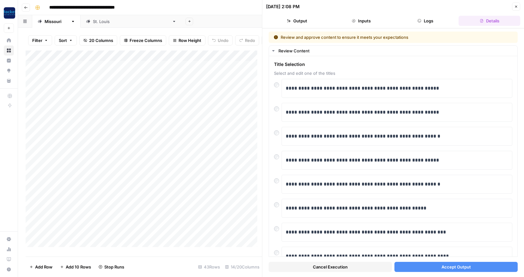
click at [432, 267] on button "Accept Output" at bounding box center [455, 267] width 123 height 10
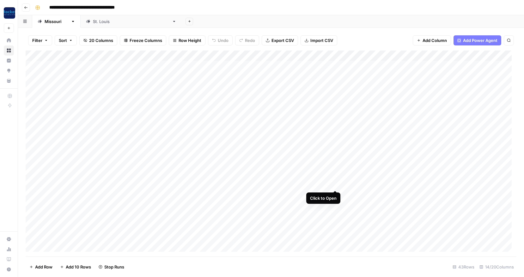
click at [334, 182] on div "Add Column" at bounding box center [271, 154] width 490 height 206
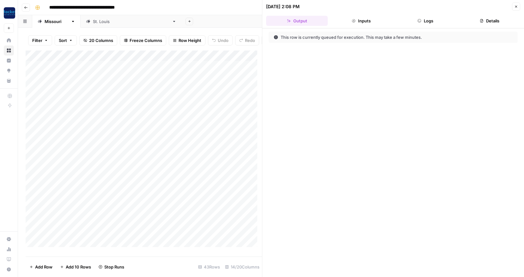
click at [515, 5] on icon "button" at bounding box center [516, 7] width 4 height 4
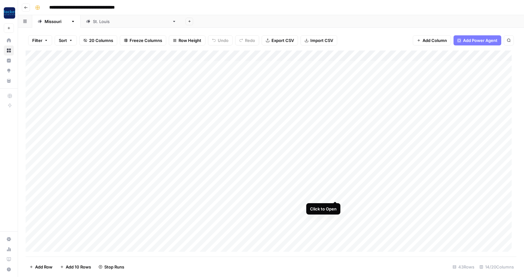
click at [335, 193] on div "Add Column" at bounding box center [271, 154] width 490 height 206
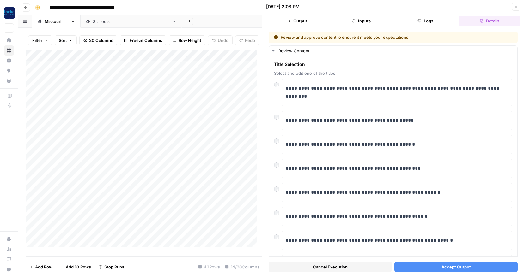
click at [441, 267] on span "Accept Output" at bounding box center [455, 267] width 29 height 6
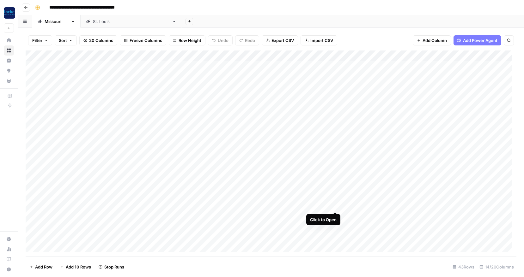
click at [335, 204] on div "Add Column" at bounding box center [271, 154] width 490 height 206
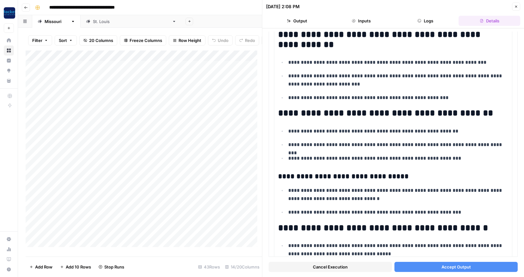
scroll to position [96, 0]
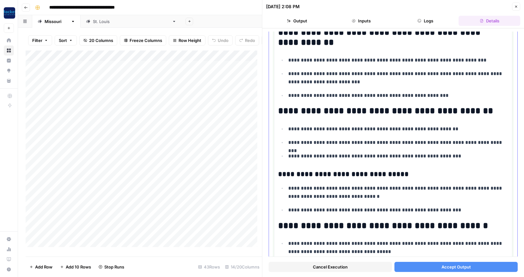
click at [404, 143] on p "**********" at bounding box center [395, 143] width 215 height 8
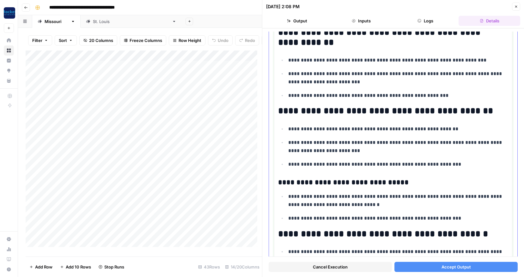
click at [332, 150] on p "**********" at bounding box center [395, 147] width 215 height 16
click at [343, 143] on p "**********" at bounding box center [395, 147] width 215 height 16
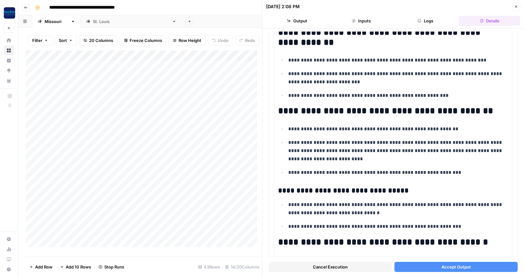
click at [428, 266] on button "Accept Output" at bounding box center [455, 267] width 123 height 10
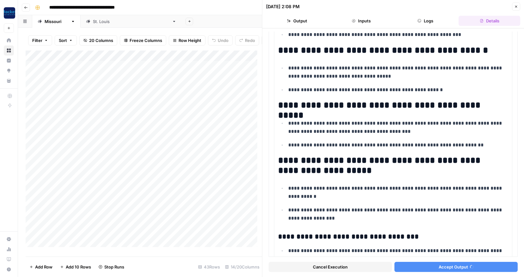
scroll to position [298, 0]
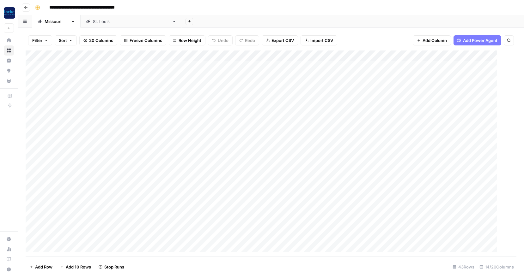
drag, startPoint x: 514, startPoint y: 75, endPoint x: 527, endPoint y: 111, distance: 38.0
click at [335, 113] on div "Add Column" at bounding box center [271, 154] width 490 height 206
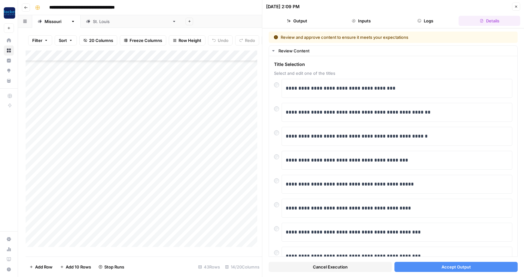
click at [430, 265] on button "Accept Output" at bounding box center [455, 267] width 123 height 10
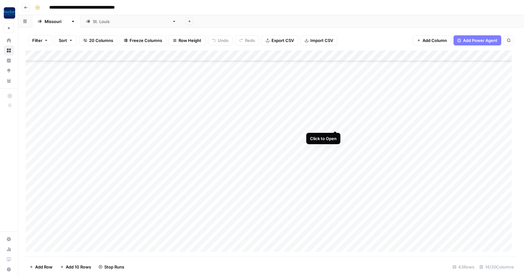
click at [334, 124] on div "Add Column" at bounding box center [271, 154] width 490 height 206
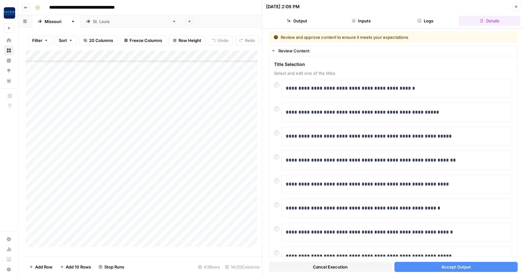
click at [422, 266] on button "Accept Output" at bounding box center [455, 267] width 123 height 10
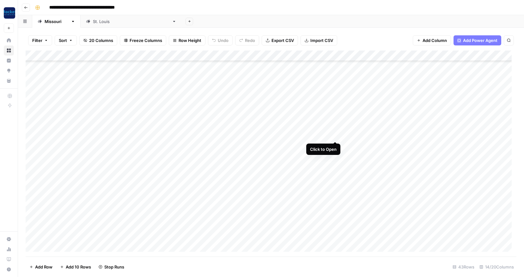
click at [335, 135] on div "Add Column" at bounding box center [271, 154] width 490 height 206
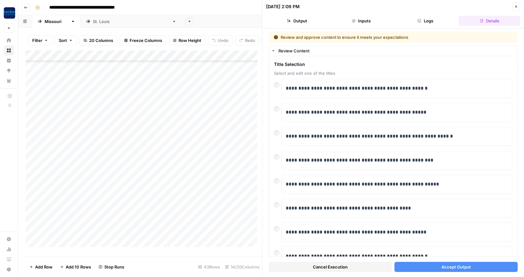
click at [421, 265] on button "Accept Output" at bounding box center [455, 267] width 123 height 10
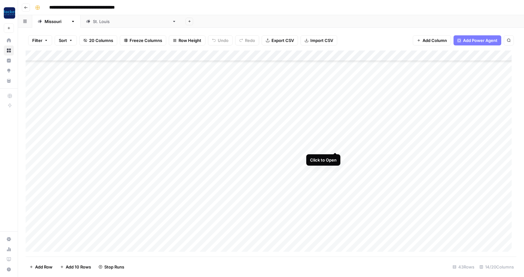
click at [335, 144] on div "Add Column" at bounding box center [271, 154] width 490 height 206
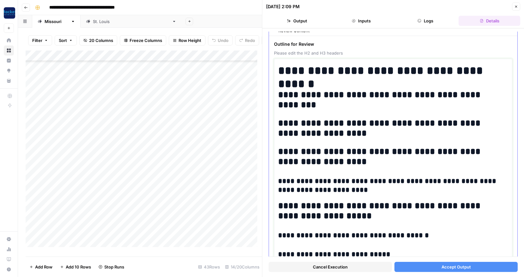
scroll to position [32, 0]
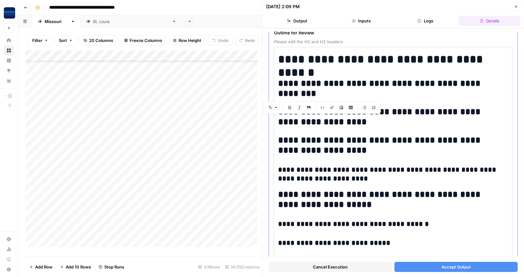
drag, startPoint x: 419, startPoint y: 143, endPoint x: 313, endPoint y: 111, distance: 111.4
click at [313, 111] on body "**********" at bounding box center [262, 138] width 524 height 277
click at [445, 113] on h2 "**********" at bounding box center [390, 117] width 225 height 20
drag, startPoint x: 419, startPoint y: 112, endPoint x: 296, endPoint y: 111, distance: 123.1
click at [296, 111] on h2 "**********" at bounding box center [390, 117] width 225 height 20
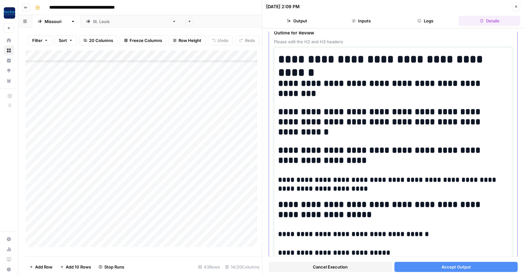
click at [296, 111] on h2 "**********" at bounding box center [390, 122] width 225 height 30
click at [317, 131] on h2 "**********" at bounding box center [390, 122] width 225 height 30
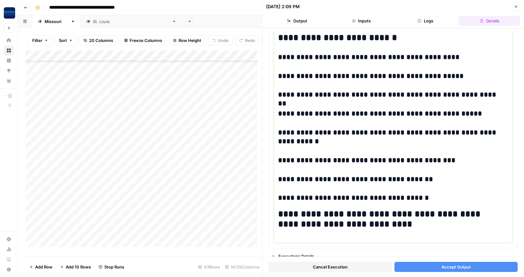
scroll to position [702, 0]
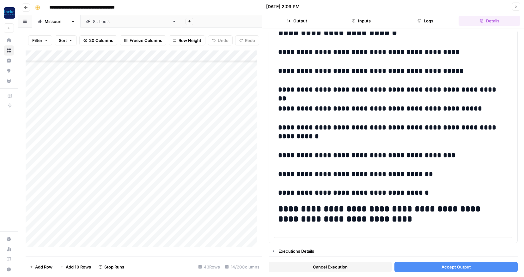
click at [443, 267] on span "Accept Output" at bounding box center [455, 267] width 29 height 6
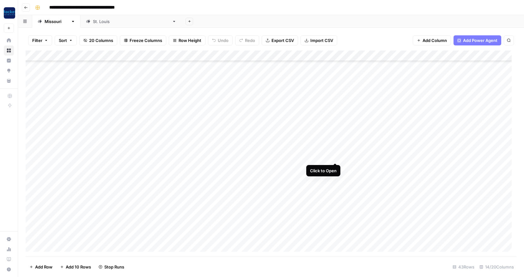
click at [335, 156] on div "Add Column" at bounding box center [271, 154] width 490 height 206
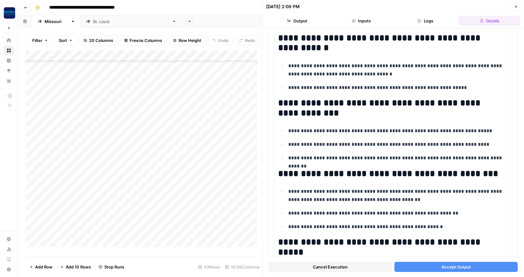
scroll to position [353, 0]
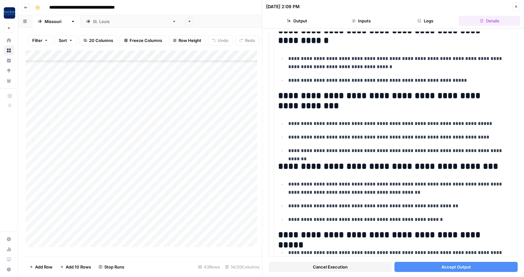
click at [446, 266] on span "Accept Output" at bounding box center [455, 267] width 29 height 6
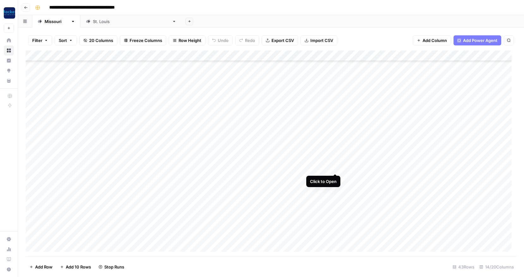
click at [335, 167] on div "Add Column" at bounding box center [271, 154] width 490 height 206
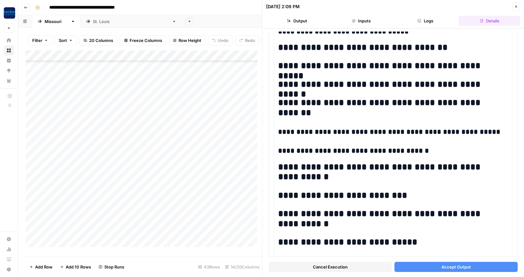
scroll to position [368, 0]
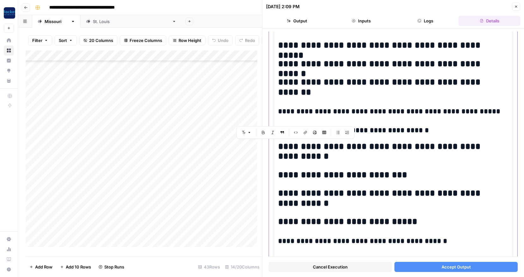
drag, startPoint x: 319, startPoint y: 154, endPoint x: 274, endPoint y: 146, distance: 46.0
click at [274, 146] on div "**********" at bounding box center [393, 137] width 238 height 853
copy h2 "**********"
click at [322, 157] on h2 "**********" at bounding box center [390, 152] width 225 height 20
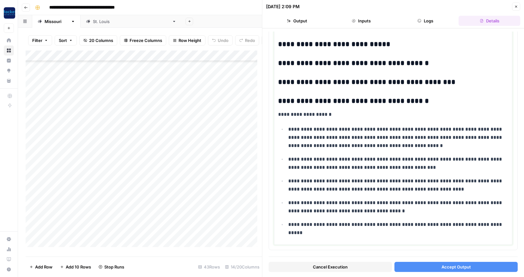
scroll to position [690, 0]
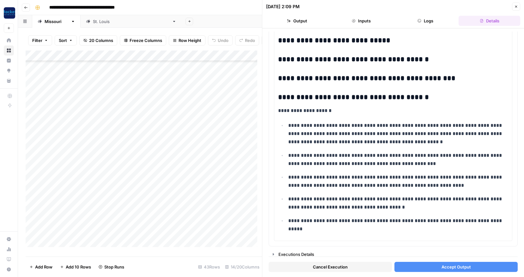
click at [455, 265] on span "Accept Output" at bounding box center [455, 267] width 29 height 6
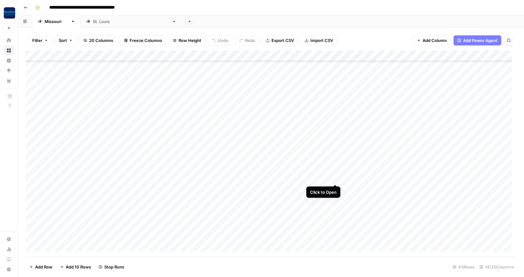
click at [336, 177] on div "Add Column" at bounding box center [271, 154] width 490 height 206
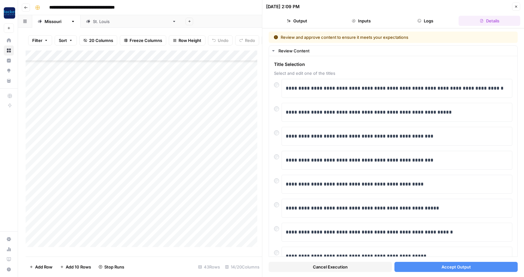
scroll to position [103, 0]
click at [348, 160] on p "**********" at bounding box center [394, 160] width 218 height 8
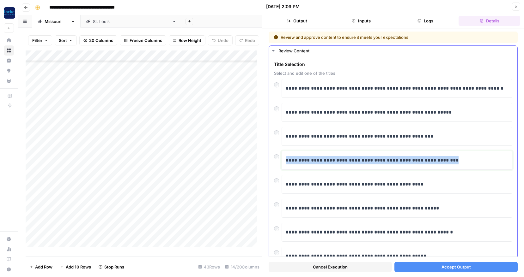
drag, startPoint x: 452, startPoint y: 160, endPoint x: 284, endPoint y: 159, distance: 168.3
click at [284, 159] on div "**********" at bounding box center [396, 160] width 231 height 19
copy p "**********"
click at [458, 160] on p "**********" at bounding box center [394, 160] width 218 height 8
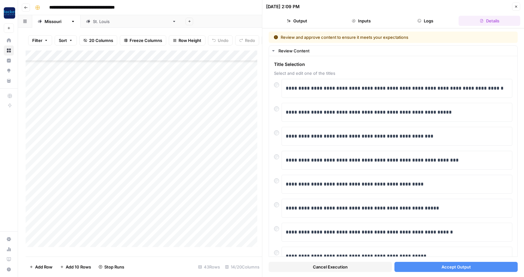
click at [441, 267] on span "Accept Output" at bounding box center [455, 267] width 29 height 6
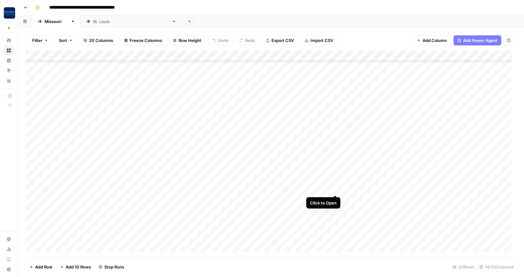
click at [336, 188] on div "Add Column" at bounding box center [271, 154] width 490 height 206
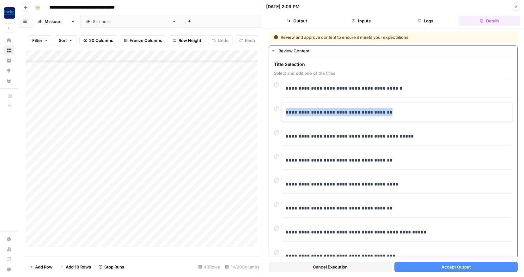
drag, startPoint x: 388, startPoint y: 111, endPoint x: 283, endPoint y: 112, distance: 104.8
click at [283, 112] on div "**********" at bounding box center [396, 112] width 231 height 19
copy p "**********"
click at [405, 112] on p "**********" at bounding box center [394, 112] width 218 height 8
click at [445, 265] on span "Accept Output" at bounding box center [455, 267] width 29 height 6
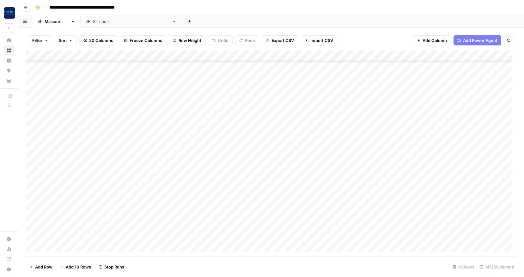
drag, startPoint x: 27, startPoint y: 212, endPoint x: 27, endPoint y: 202, distance: 9.5
click at [27, 202] on div "Add Column" at bounding box center [271, 154] width 490 height 206
click at [334, 198] on div "Add Column" at bounding box center [271, 154] width 490 height 206
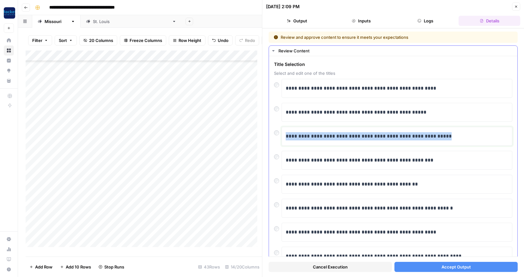
drag, startPoint x: 450, startPoint y: 136, endPoint x: 287, endPoint y: 136, distance: 163.2
click at [287, 136] on p "**********" at bounding box center [394, 136] width 218 height 8
copy p "**********"
click at [443, 268] on span "Accept Output" at bounding box center [455, 267] width 29 height 6
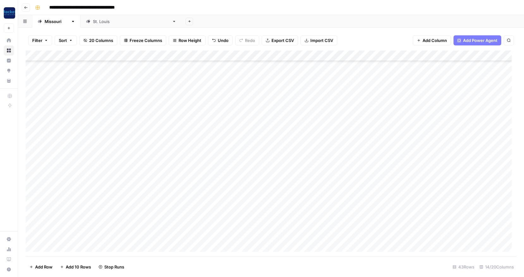
scroll to position [49, 0]
click at [335, 124] on div "Add Column" at bounding box center [271, 154] width 490 height 206
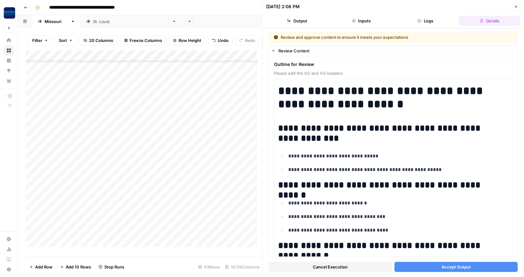
click at [428, 264] on button "Accept Output" at bounding box center [455, 267] width 123 height 10
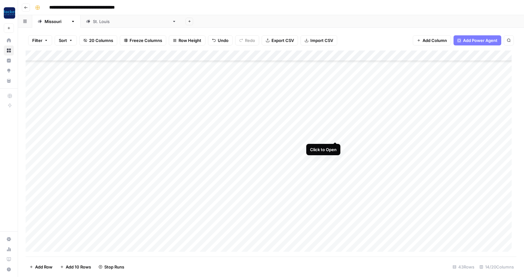
click at [335, 135] on div "Add Column" at bounding box center [271, 154] width 490 height 206
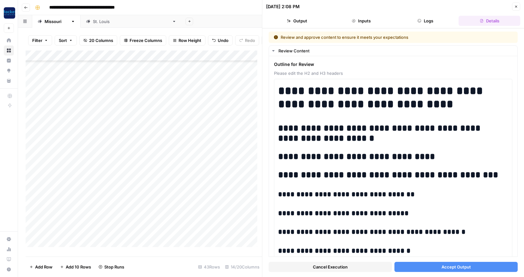
click at [420, 267] on button "Accept Output" at bounding box center [455, 267] width 123 height 10
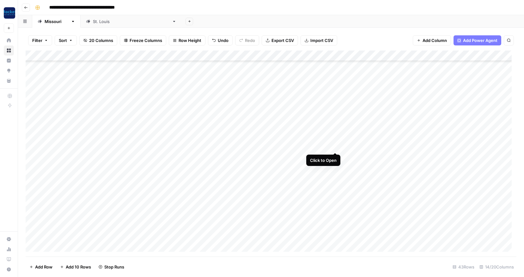
click at [335, 146] on div "Add Column" at bounding box center [271, 154] width 490 height 206
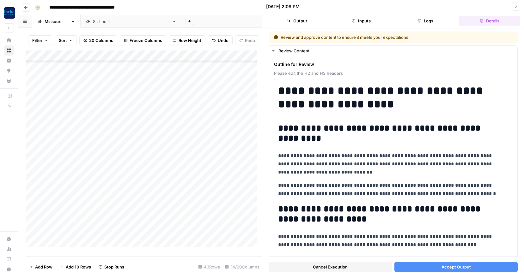
click at [417, 265] on button "Accept Output" at bounding box center [455, 267] width 123 height 10
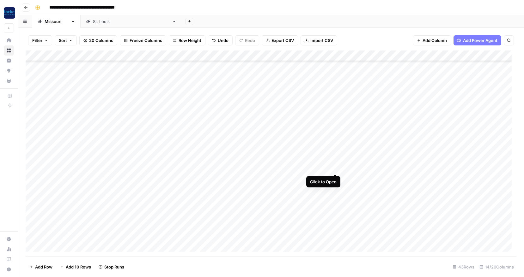
click at [335, 167] on div "Add Column" at bounding box center [271, 154] width 490 height 206
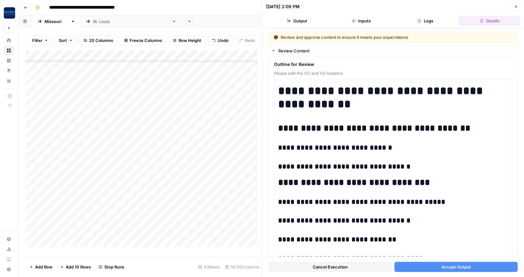
click at [434, 264] on button "Accept Output" at bounding box center [455, 267] width 123 height 10
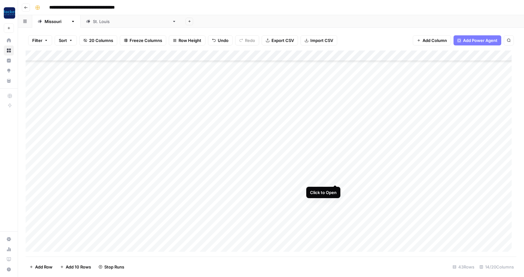
click at [335, 178] on div "Add Column" at bounding box center [271, 154] width 490 height 206
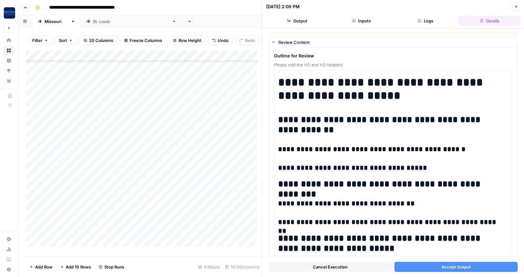
scroll to position [5, 0]
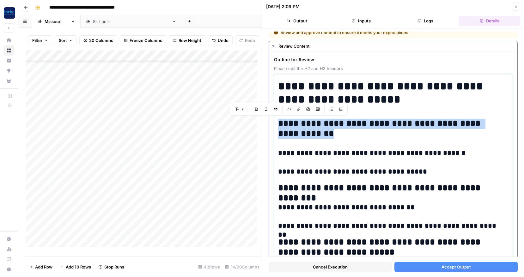
drag, startPoint x: 279, startPoint y: 121, endPoint x: 309, endPoint y: 134, distance: 32.4
click at [309, 134] on h2 "**********" at bounding box center [390, 129] width 225 height 20
copy h2 "**********"
click at [280, 121] on h2 "**********" at bounding box center [390, 129] width 225 height 20
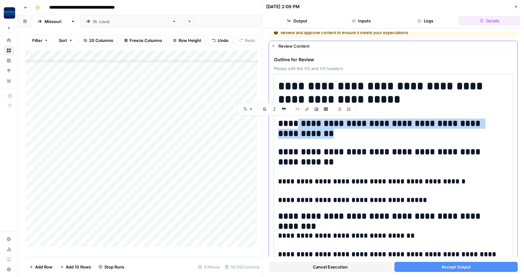
drag, startPoint x: 301, startPoint y: 133, endPoint x: 296, endPoint y: 126, distance: 8.4
click at [296, 126] on h2 "**********" at bounding box center [390, 129] width 225 height 20
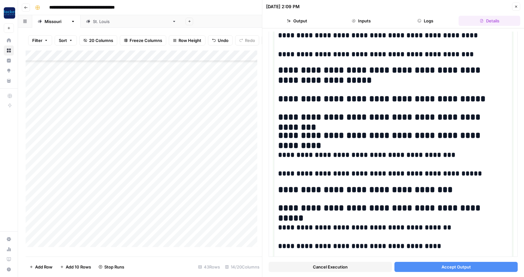
scroll to position [272, 0]
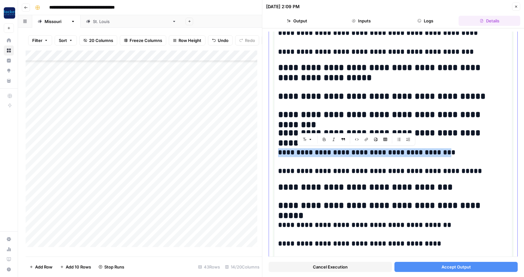
drag, startPoint x: 434, startPoint y: 153, endPoint x: 276, endPoint y: 156, distance: 158.5
click at [276, 156] on div "**********" at bounding box center [393, 61] width 238 height 509
copy h3 "**********"
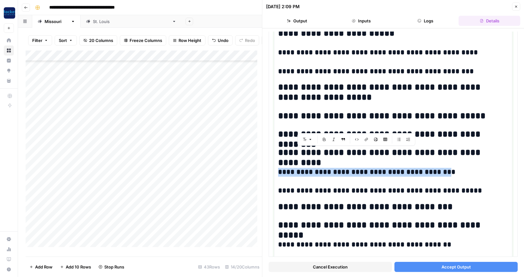
scroll to position [250, 0]
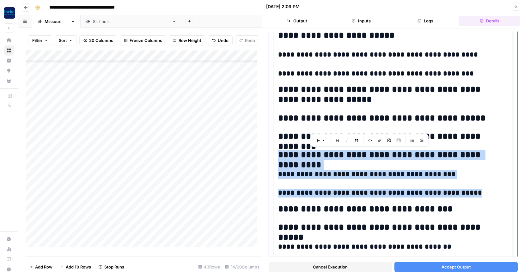
drag, startPoint x: 460, startPoint y: 194, endPoint x: 279, endPoint y: 158, distance: 184.9
click at [279, 158] on div "**********" at bounding box center [393, 83] width 230 height 503
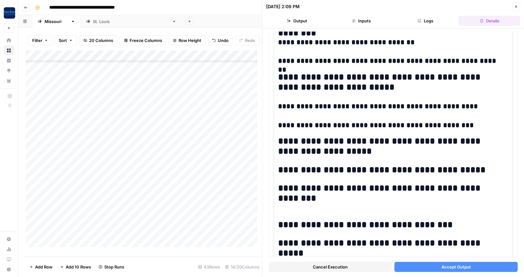
scroll to position [200, 0]
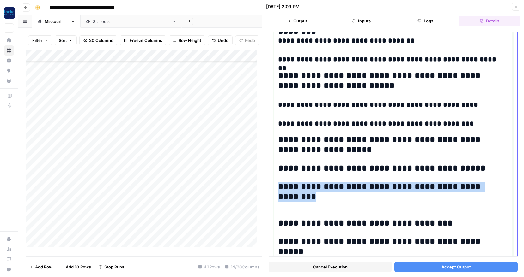
drag, startPoint x: 503, startPoint y: 185, endPoint x: 276, endPoint y: 188, distance: 226.4
click at [276, 188] on div "**********" at bounding box center [393, 115] width 238 height 473
copy h2 "**********"
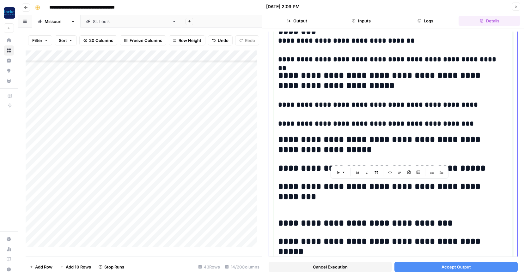
click at [286, 202] on h2 at bounding box center [390, 205] width 225 height 10
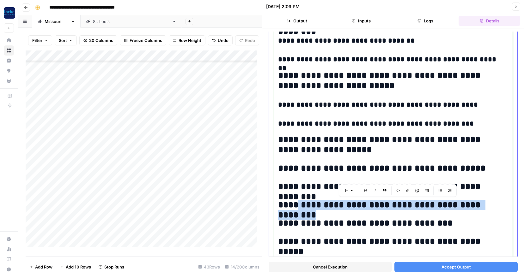
drag, startPoint x: 296, startPoint y: 206, endPoint x: 500, endPoint y: 201, distance: 205.0
click at [500, 201] on h2 "**********" at bounding box center [390, 205] width 225 height 10
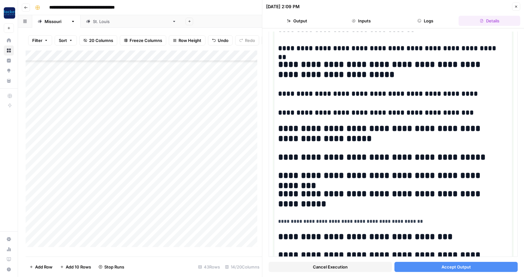
scroll to position [213, 0]
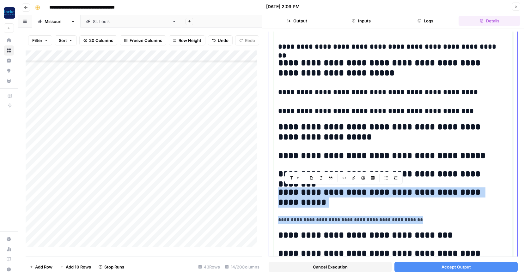
drag, startPoint x: 413, startPoint y: 220, endPoint x: 279, endPoint y: 194, distance: 136.4
click at [279, 194] on div "**********" at bounding box center [393, 115] width 230 height 492
copy div "**********"
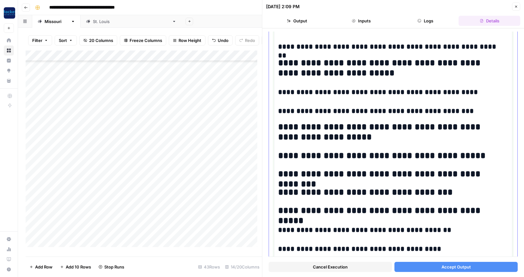
click at [486, 157] on h2 "**********" at bounding box center [390, 156] width 225 height 10
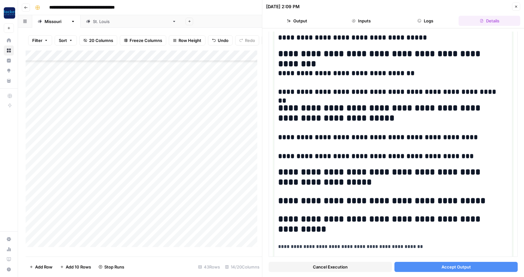
scroll to position [166, 0]
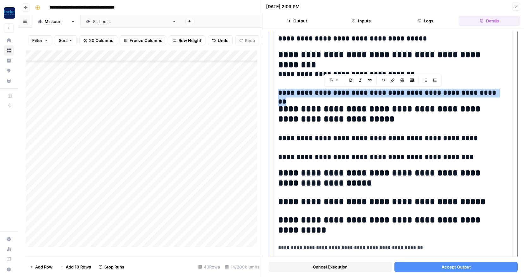
drag, startPoint x: 489, startPoint y: 92, endPoint x: 276, endPoint y: 95, distance: 213.8
click at [276, 95] on div "**********" at bounding box center [393, 161] width 238 height 497
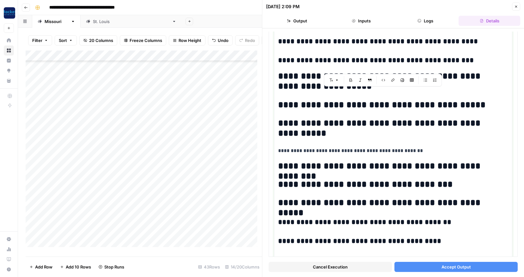
scroll to position [276, 0]
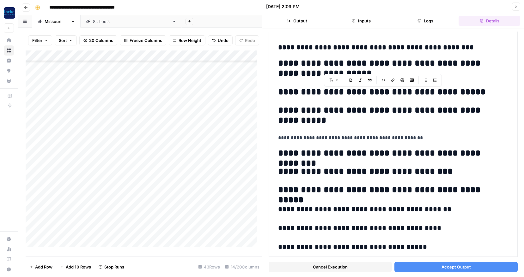
click at [465, 265] on span "Accept Output" at bounding box center [455, 267] width 29 height 6
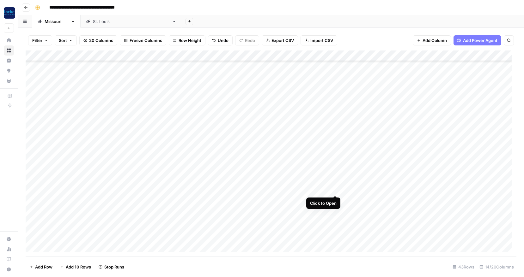
click at [334, 188] on div "Add Column" at bounding box center [271, 154] width 490 height 206
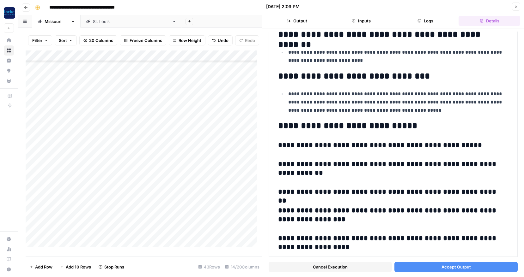
scroll to position [602, 0]
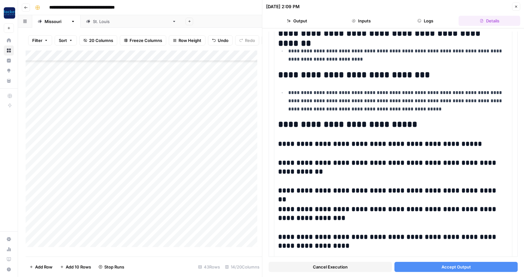
click at [459, 266] on span "Accept Output" at bounding box center [455, 267] width 29 height 6
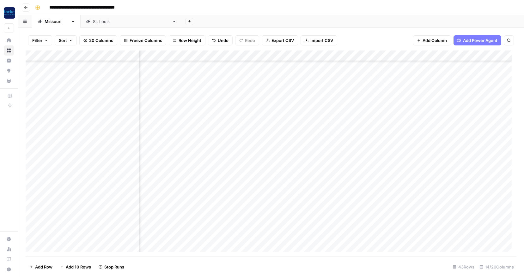
scroll to position [49, 92]
click at [356, 113] on div "Add Column" at bounding box center [271, 154] width 490 height 206
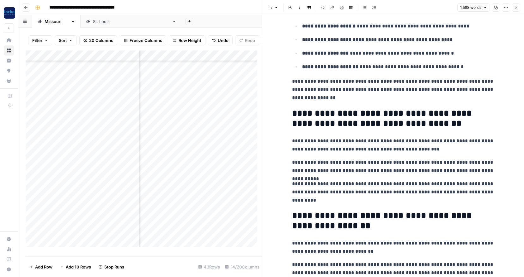
scroll to position [167, 0]
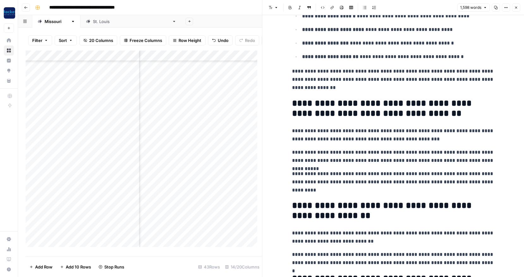
click at [486, 161] on p "**********" at bounding box center [393, 156] width 202 height 16
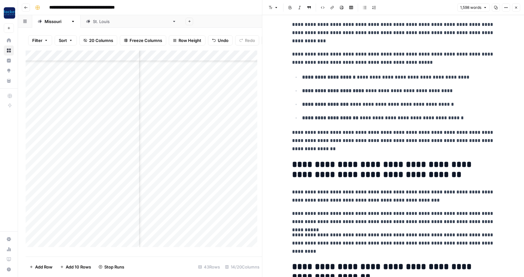
scroll to position [0, 0]
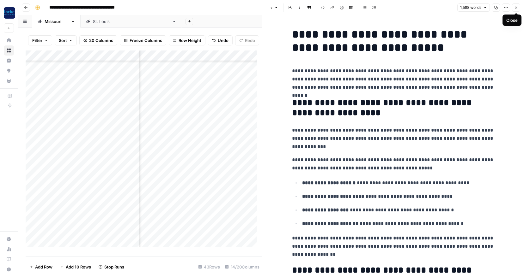
click at [516, 7] on icon "button" at bounding box center [516, 8] width 4 height 4
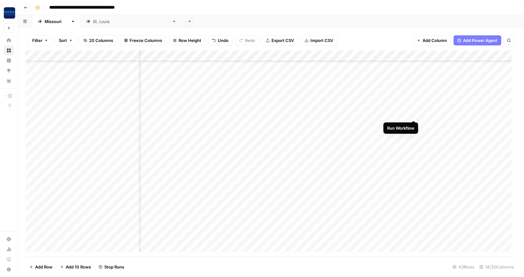
click at [413, 113] on div "Add Column" at bounding box center [271, 154] width 490 height 206
click at [356, 157] on div "Add Column" at bounding box center [271, 154] width 490 height 206
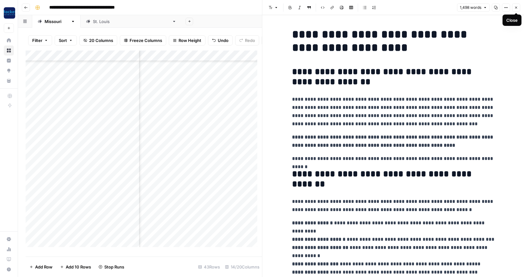
click at [517, 8] on icon "button" at bounding box center [516, 8] width 4 height 4
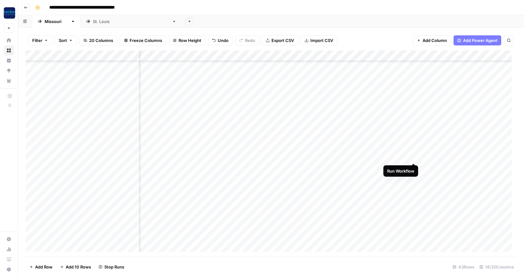
click at [413, 156] on div "Add Column" at bounding box center [271, 154] width 490 height 206
click at [356, 200] on div "Add Column" at bounding box center [271, 154] width 490 height 206
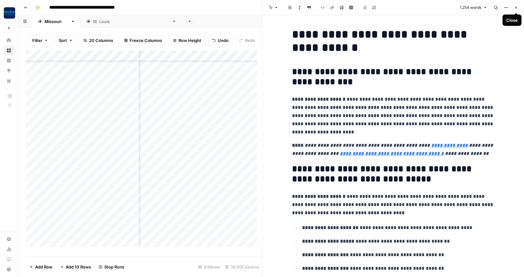
click at [516, 6] on icon "button" at bounding box center [516, 8] width 4 height 4
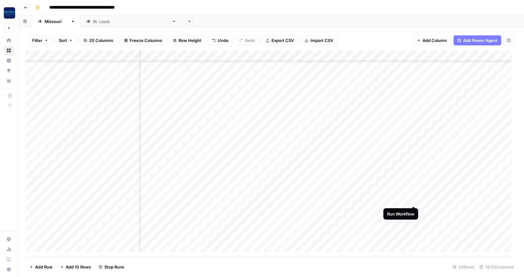
click at [413, 199] on div "Add Column" at bounding box center [271, 154] width 490 height 206
click at [355, 210] on div "Add Column" at bounding box center [271, 154] width 490 height 206
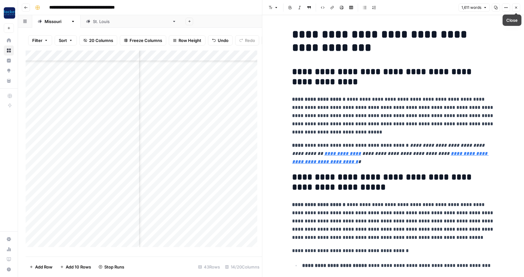
click at [514, 8] on icon "button" at bounding box center [516, 8] width 4 height 4
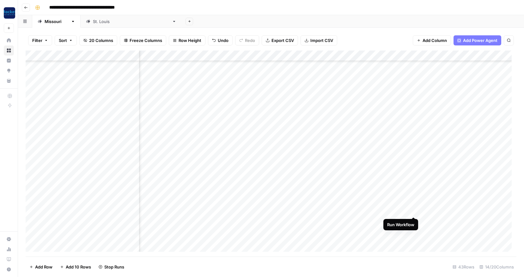
click at [414, 210] on div "Add Column" at bounding box center [271, 154] width 490 height 206
click at [356, 221] on div "Add Column" at bounding box center [271, 154] width 490 height 206
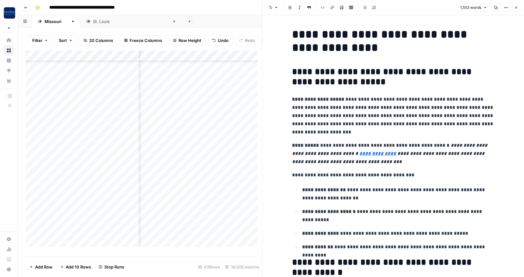
click at [515, 7] on icon "button" at bounding box center [516, 8] width 4 height 4
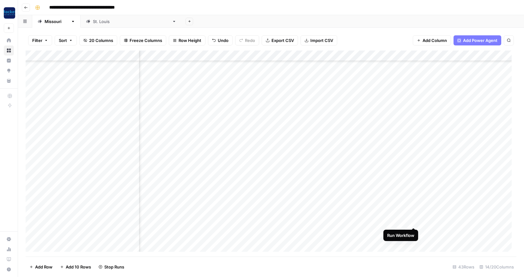
click at [414, 220] on div "Add Column" at bounding box center [271, 154] width 490 height 206
click at [243, 231] on div "Add Column" at bounding box center [271, 154] width 490 height 206
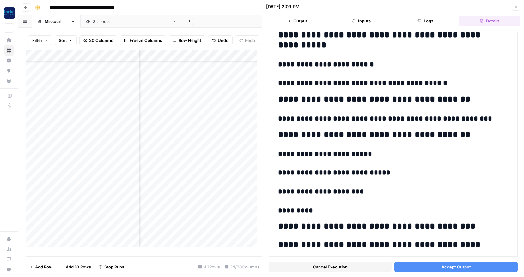
scroll to position [101, 0]
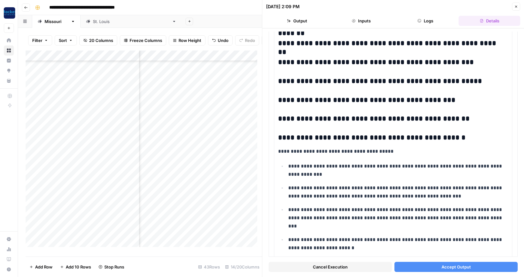
scroll to position [623, 0]
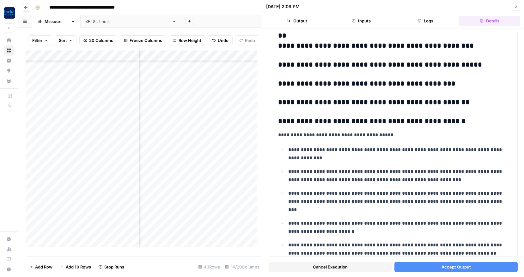
click at [467, 267] on button "Accept Output" at bounding box center [455, 267] width 123 height 10
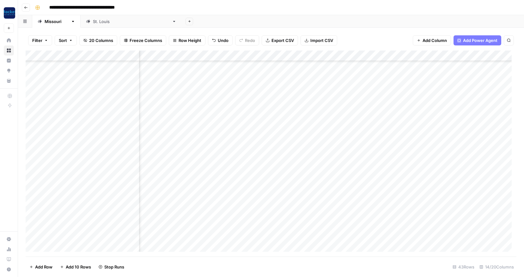
scroll to position [129, 92]
click at [243, 161] on div "Add Column" at bounding box center [271, 154] width 490 height 206
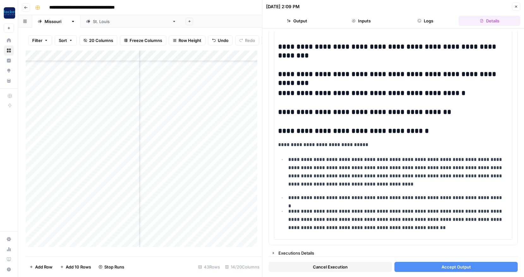
scroll to position [530, 0]
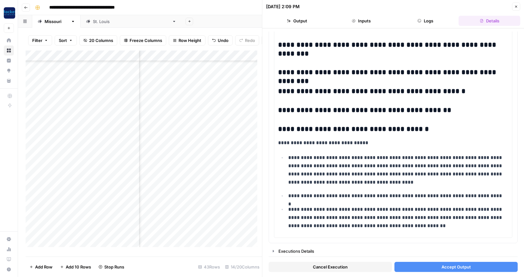
click at [448, 266] on span "Accept Output" at bounding box center [455, 267] width 29 height 6
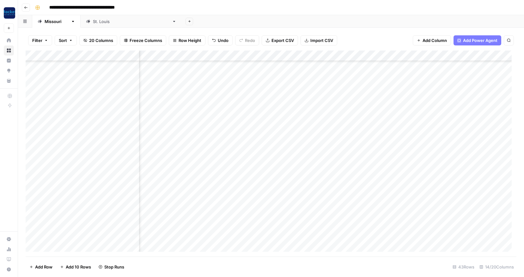
scroll to position [80, 92]
click at [242, 222] on div "Add Column" at bounding box center [271, 154] width 490 height 206
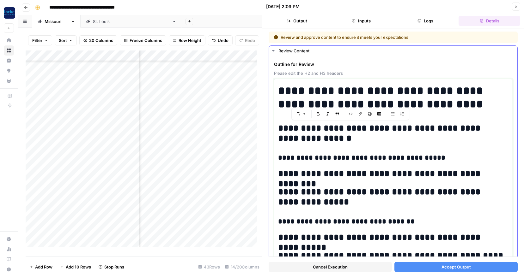
drag, startPoint x: 431, startPoint y: 158, endPoint x: 279, endPoint y: 128, distance: 155.1
copy div "**********"
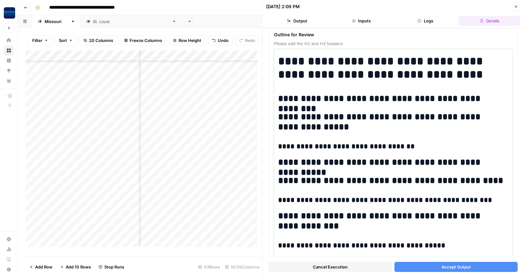
scroll to position [40, 0]
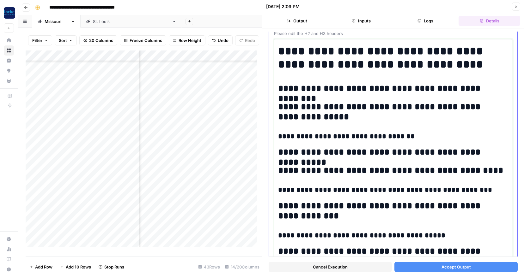
click at [484, 193] on h3 "**********" at bounding box center [390, 190] width 225 height 9
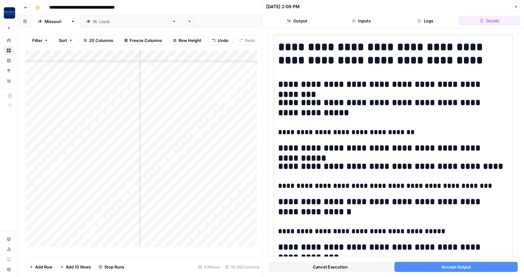
scroll to position [41, 0]
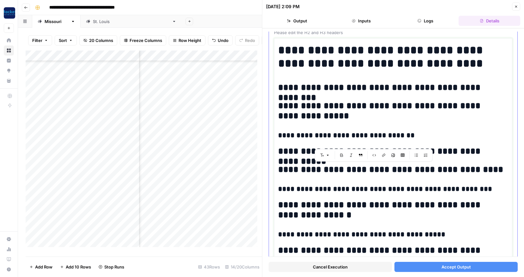
drag, startPoint x: 475, startPoint y: 189, endPoint x: 277, endPoint y: 165, distance: 199.1
copy div "**********"
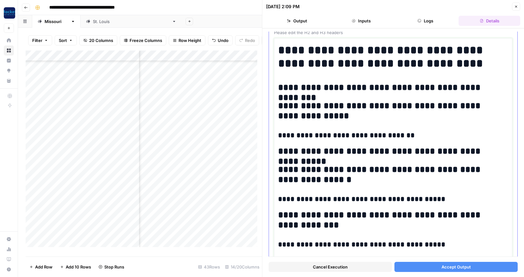
click at [448, 199] on h3 "**********" at bounding box center [390, 199] width 225 height 9
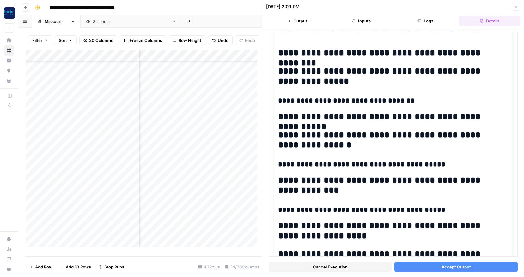
scroll to position [83, 0]
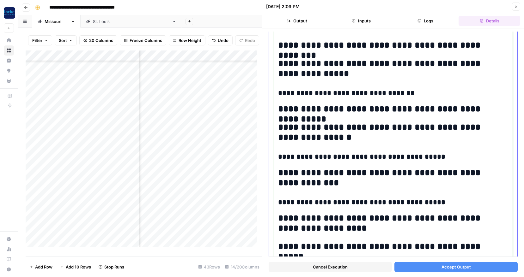
click at [445, 202] on h3 "**********" at bounding box center [390, 202] width 225 height 9
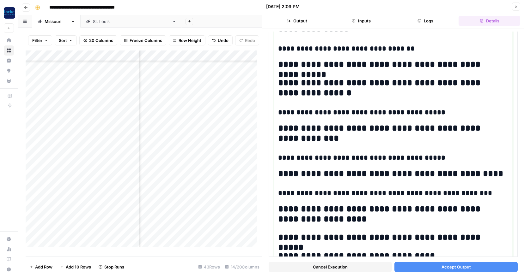
scroll to position [146, 0]
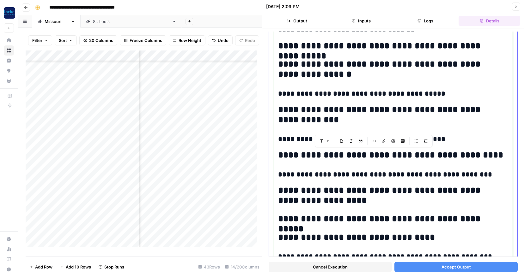
drag, startPoint x: 473, startPoint y: 175, endPoint x: 279, endPoint y: 150, distance: 196.4
click at [279, 150] on div "**********" at bounding box center [393, 253] width 230 height 634
copy div "**********"
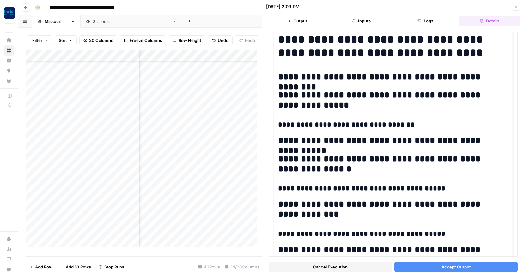
scroll to position [49, 0]
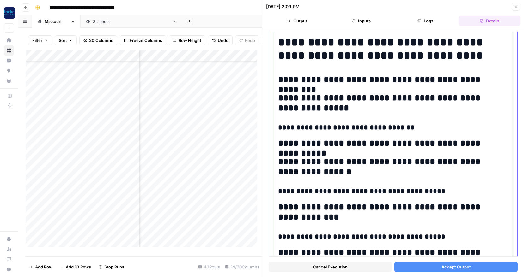
click at [434, 129] on h3 "**********" at bounding box center [390, 127] width 225 height 9
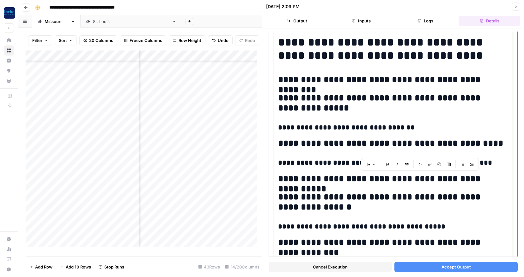
drag, startPoint x: 499, startPoint y: 178, endPoint x: 296, endPoint y: 178, distance: 203.7
click at [296, 178] on h2 "**********" at bounding box center [390, 179] width 225 height 10
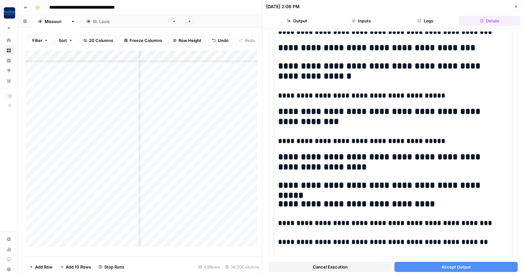
scroll to position [196, 0]
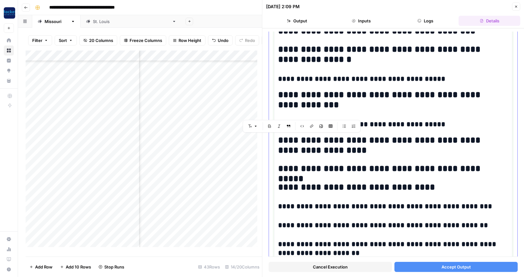
drag, startPoint x: 328, startPoint y: 150, endPoint x: 279, endPoint y: 141, distance: 50.4
click at [279, 141] on h2 "**********" at bounding box center [390, 145] width 225 height 20
copy h2 "**********"
click at [340, 153] on h2 "**********" at bounding box center [390, 145] width 225 height 20
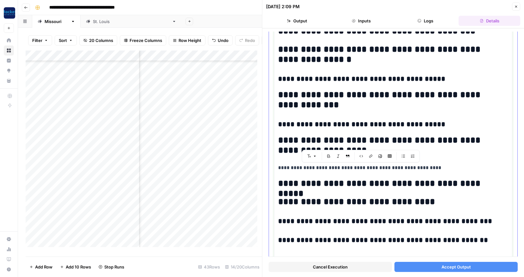
drag, startPoint x: 433, startPoint y: 168, endPoint x: 289, endPoint y: 169, distance: 144.0
click at [289, 169] on p "**********" at bounding box center [390, 168] width 225 height 8
click at [310, 169] on p "**********" at bounding box center [390, 168] width 225 height 8
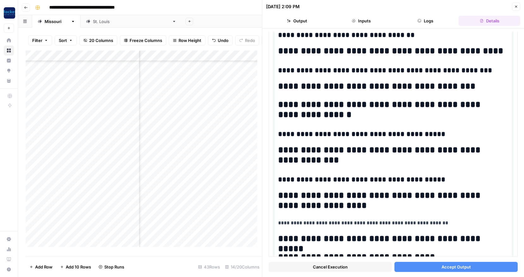
scroll to position [143, 0]
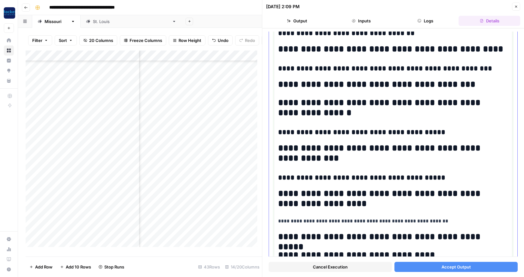
drag, startPoint x: 429, startPoint y: 131, endPoint x: 278, endPoint y: 129, distance: 150.9
click at [278, 129] on h3 "**********" at bounding box center [390, 132] width 225 height 9
copy h3 "**********"
click at [279, 132] on h3 "**********" at bounding box center [390, 132] width 225 height 9
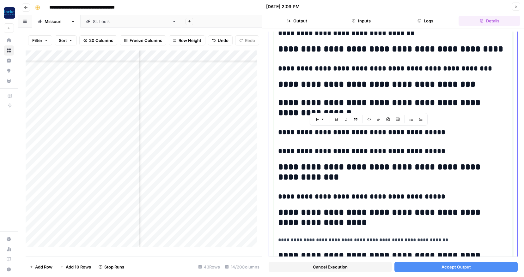
drag, startPoint x: 422, startPoint y: 131, endPoint x: 311, endPoint y: 131, distance: 111.5
click at [311, 131] on h3 "**********" at bounding box center [390, 132] width 225 height 9
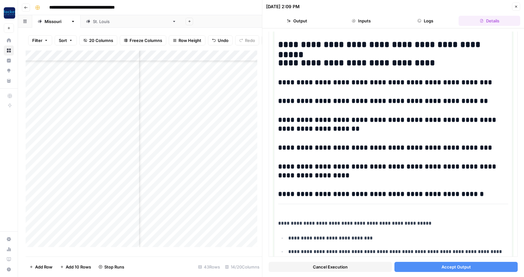
scroll to position [368, 0]
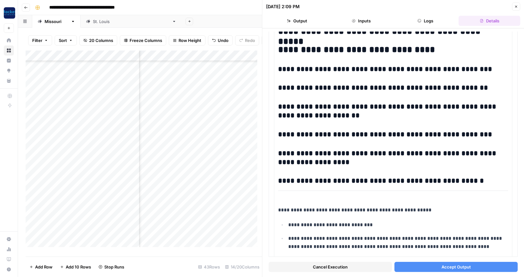
click at [456, 268] on span "Accept Output" at bounding box center [455, 267] width 29 height 6
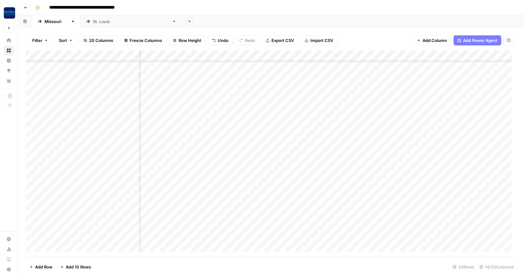
scroll to position [80, 221]
click at [285, 93] on div "Add Column" at bounding box center [271, 154] width 490 height 206
click at [285, 103] on div "Add Column" at bounding box center [271, 154] width 490 height 206
click at [285, 113] on div "Add Column" at bounding box center [271, 154] width 490 height 206
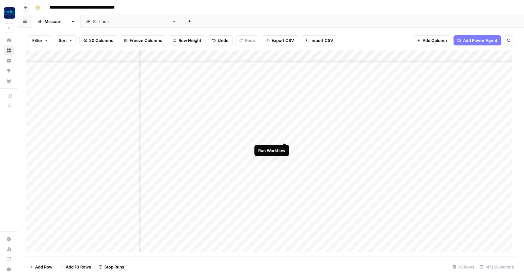
click at [284, 136] on div "Add Column" at bounding box center [271, 154] width 490 height 206
click at [284, 147] on div "Add Column" at bounding box center [271, 154] width 490 height 206
click at [285, 157] on div "Add Column" at bounding box center [271, 154] width 490 height 206
click at [284, 200] on div "Add Column" at bounding box center [271, 154] width 490 height 206
click at [284, 211] on div "Add Column" at bounding box center [271, 154] width 490 height 206
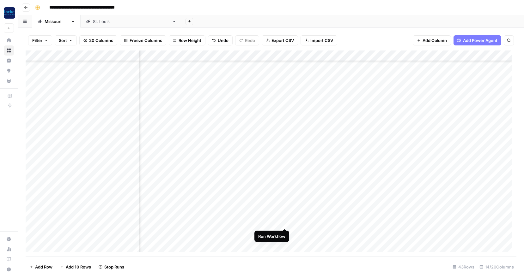
click at [284, 222] on div "Add Column" at bounding box center [271, 154] width 490 height 206
click at [285, 200] on div "Add Column" at bounding box center [271, 154] width 490 height 206
